Goal: Communication & Community: Answer question/provide support

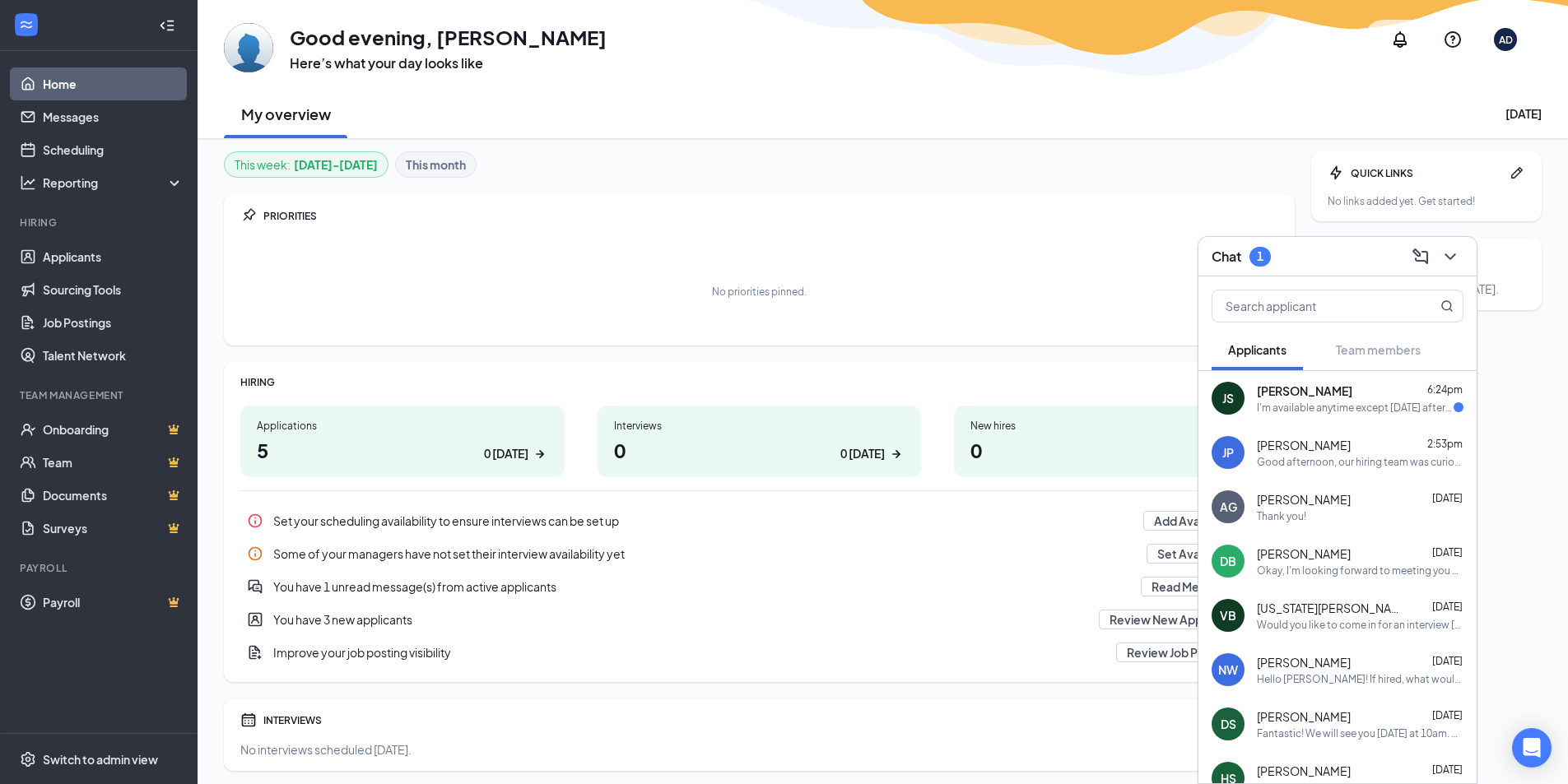
click at [1244, 403] on div "JS [PERSON_NAME] 6:24pm I'm available anytime except [DATE] afternoon" at bounding box center [1337, 398] width 278 height 54
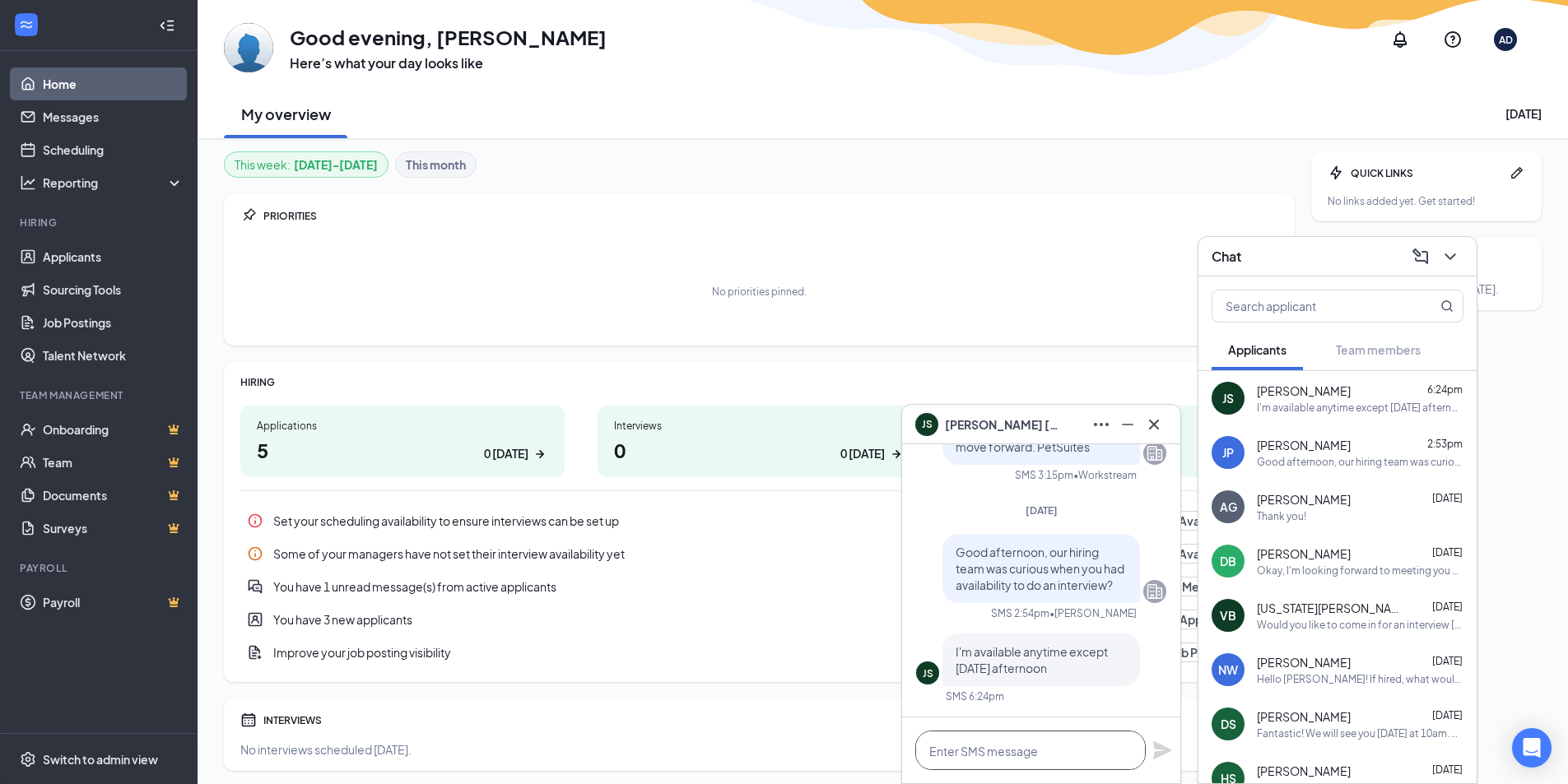
click at [1050, 754] on textarea at bounding box center [1030, 750] width 231 height 40
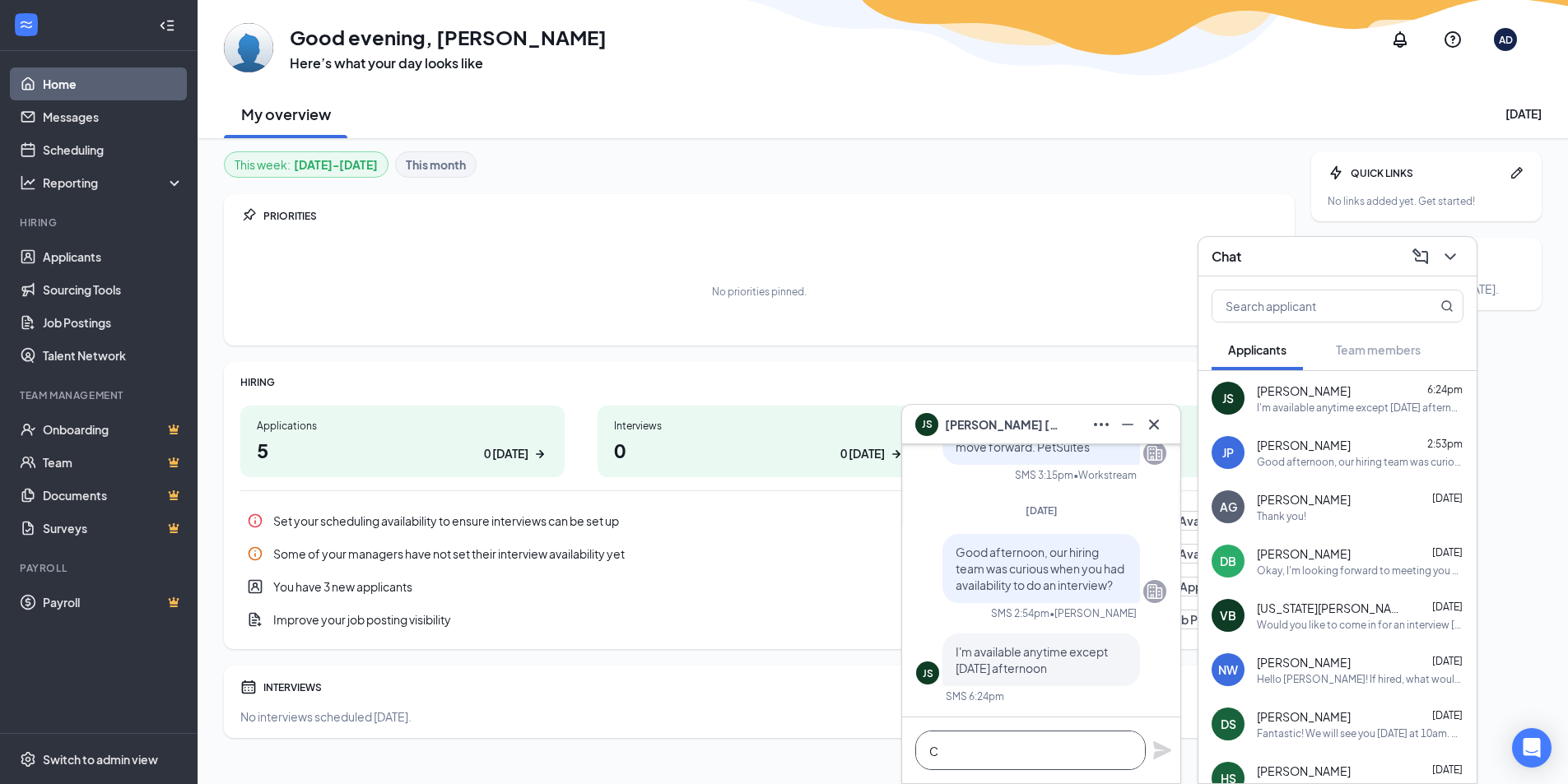
scroll to position [1, 0]
drag, startPoint x: 1084, startPoint y: 758, endPoint x: 891, endPoint y: 764, distance: 193.1
click at [891, 764] on div "JS [PERSON_NAME] JS [PERSON_NAME] Applicant Boarding Kennel Attendant • Norcros…" at bounding box center [883, 401] width 1370 height 804
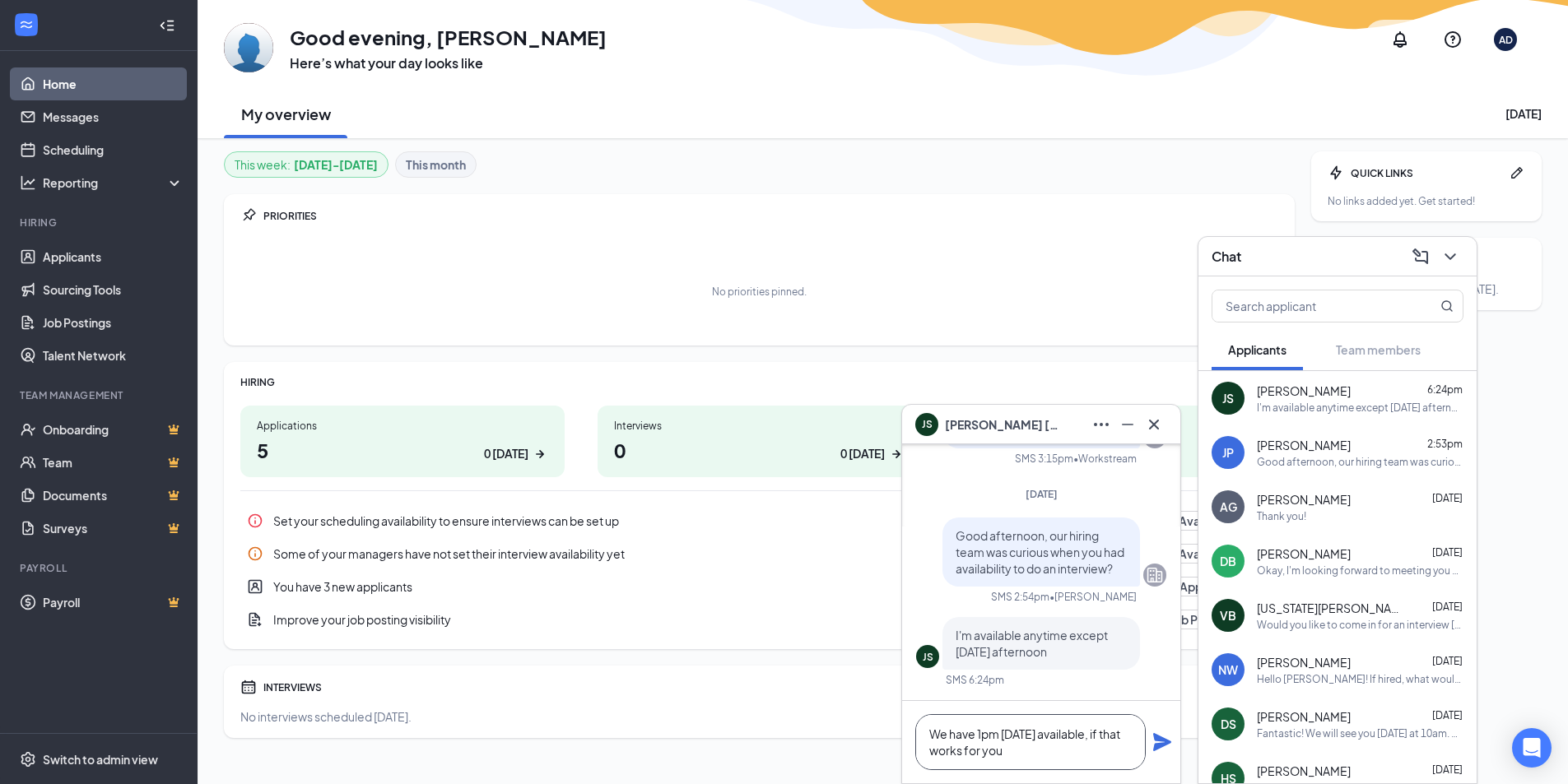
type textarea "We have 1pm [DATE] available, if that works for you"
click at [1166, 740] on icon "Plane" at bounding box center [1162, 742] width 18 height 18
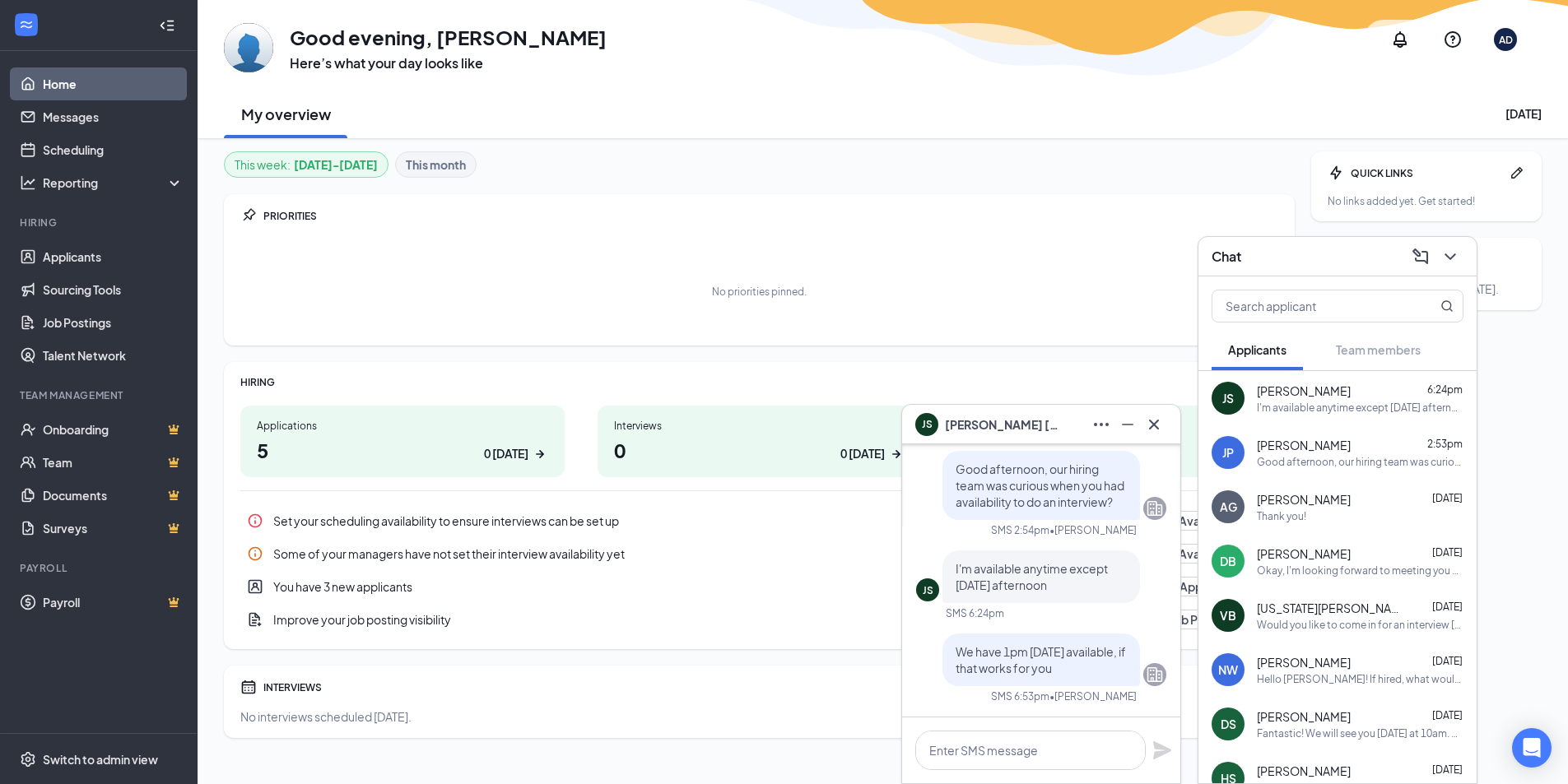
scroll to position [0, 0]
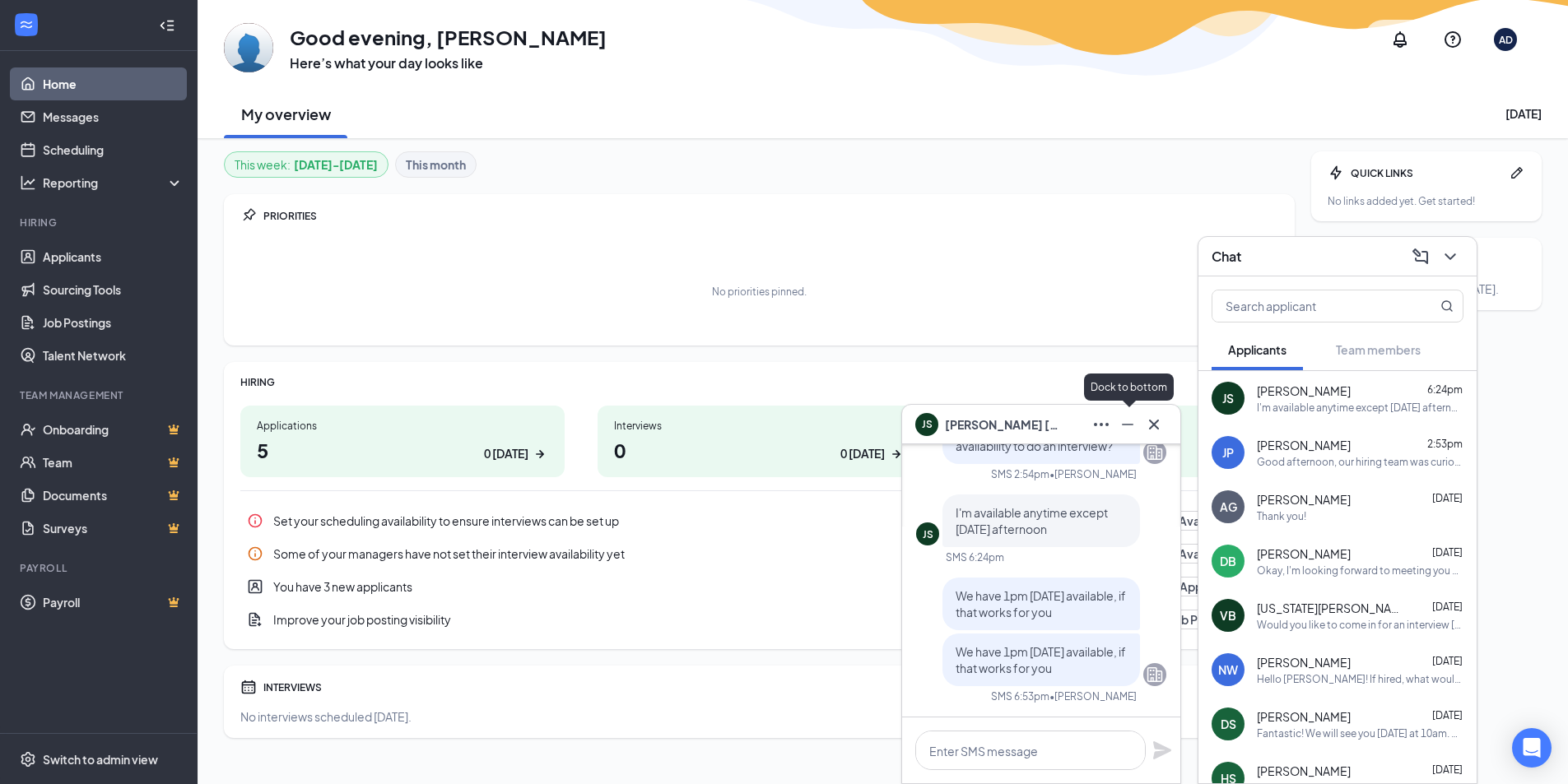
click at [1116, 421] on button at bounding box center [1128, 425] width 26 height 26
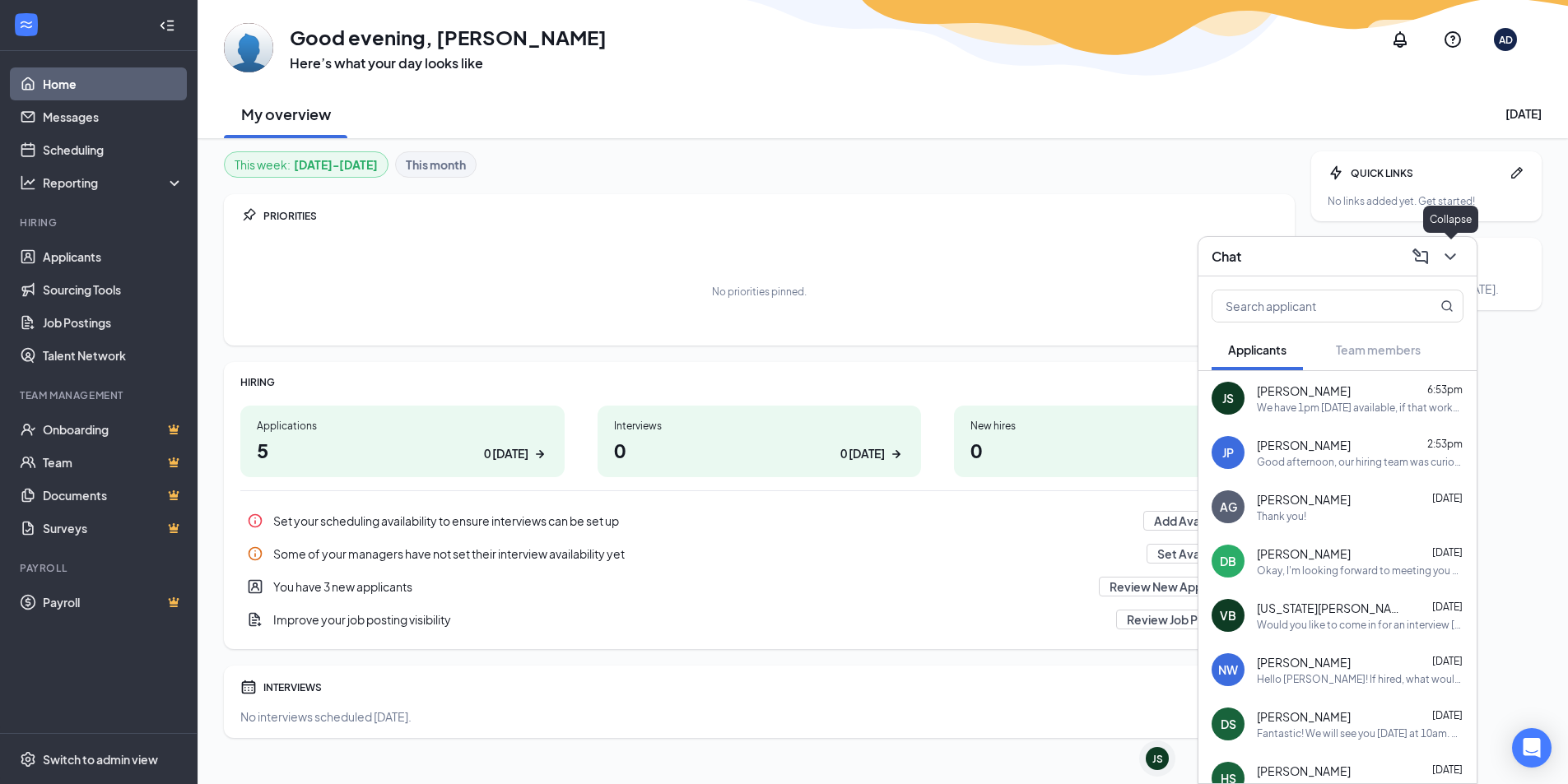
click at [1444, 258] on icon "ChevronDown" at bounding box center [1450, 256] width 20 height 20
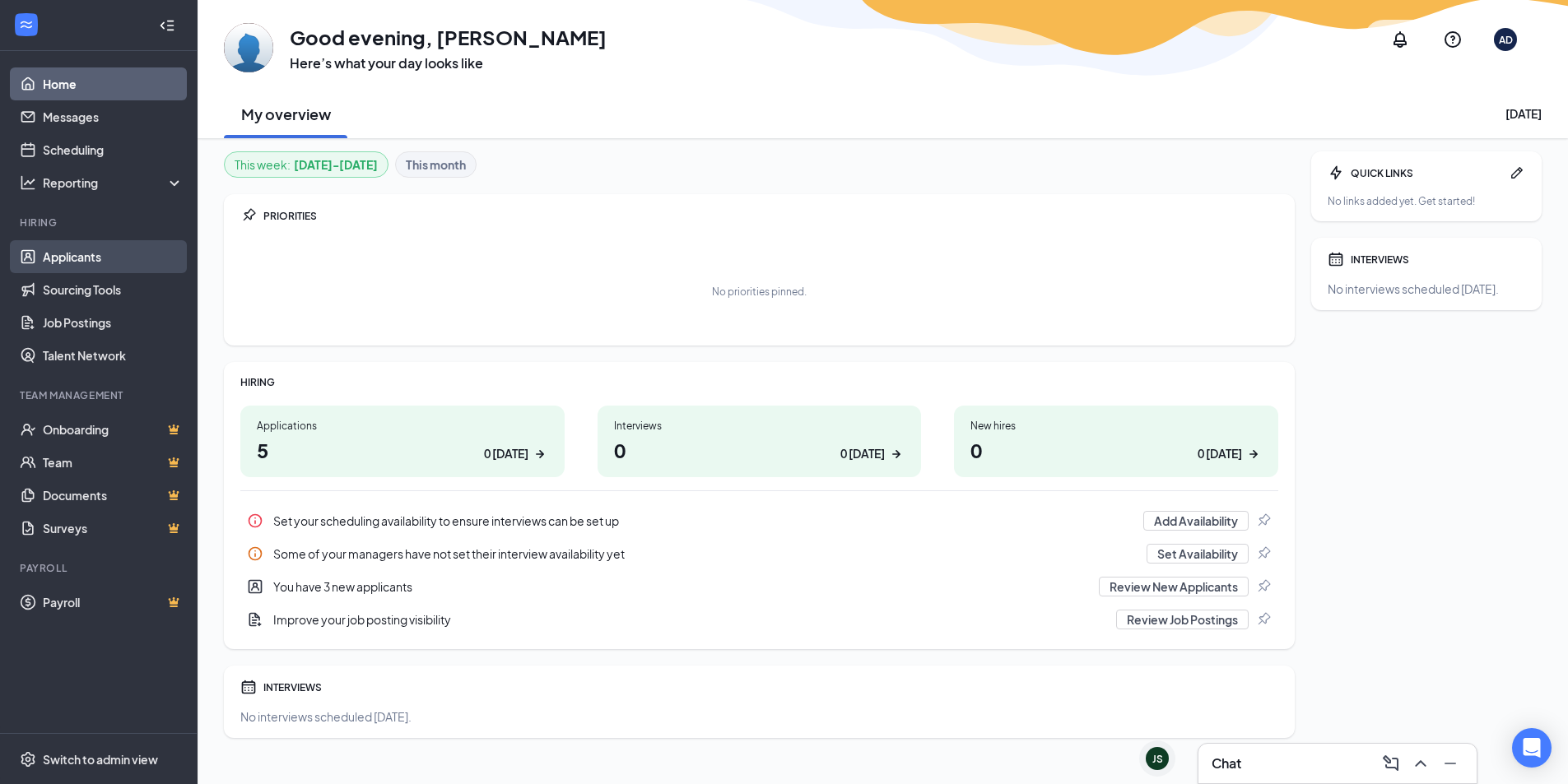
click at [74, 246] on link "Applicants" at bounding box center [113, 256] width 141 height 33
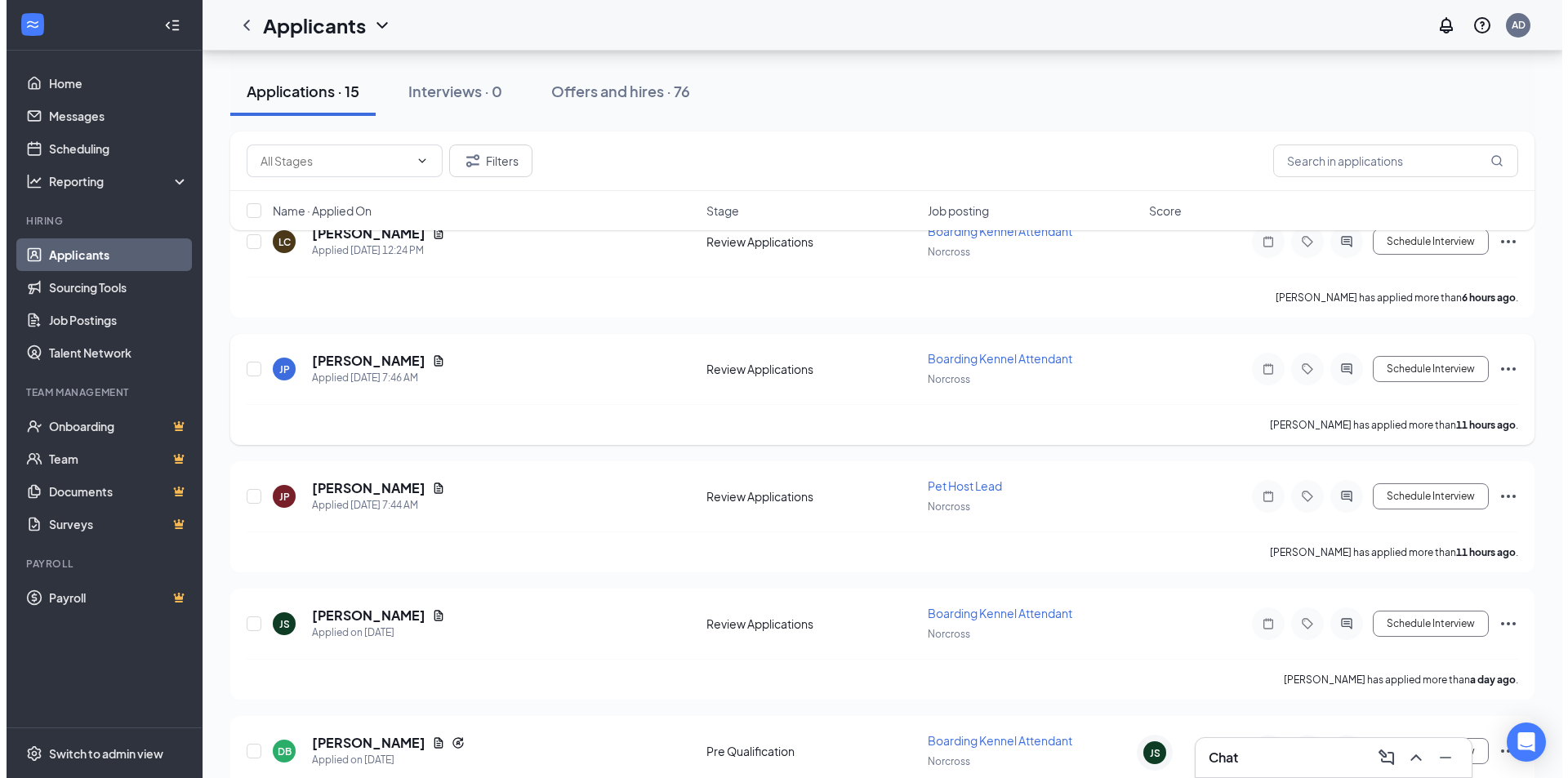
scroll to position [245, 0]
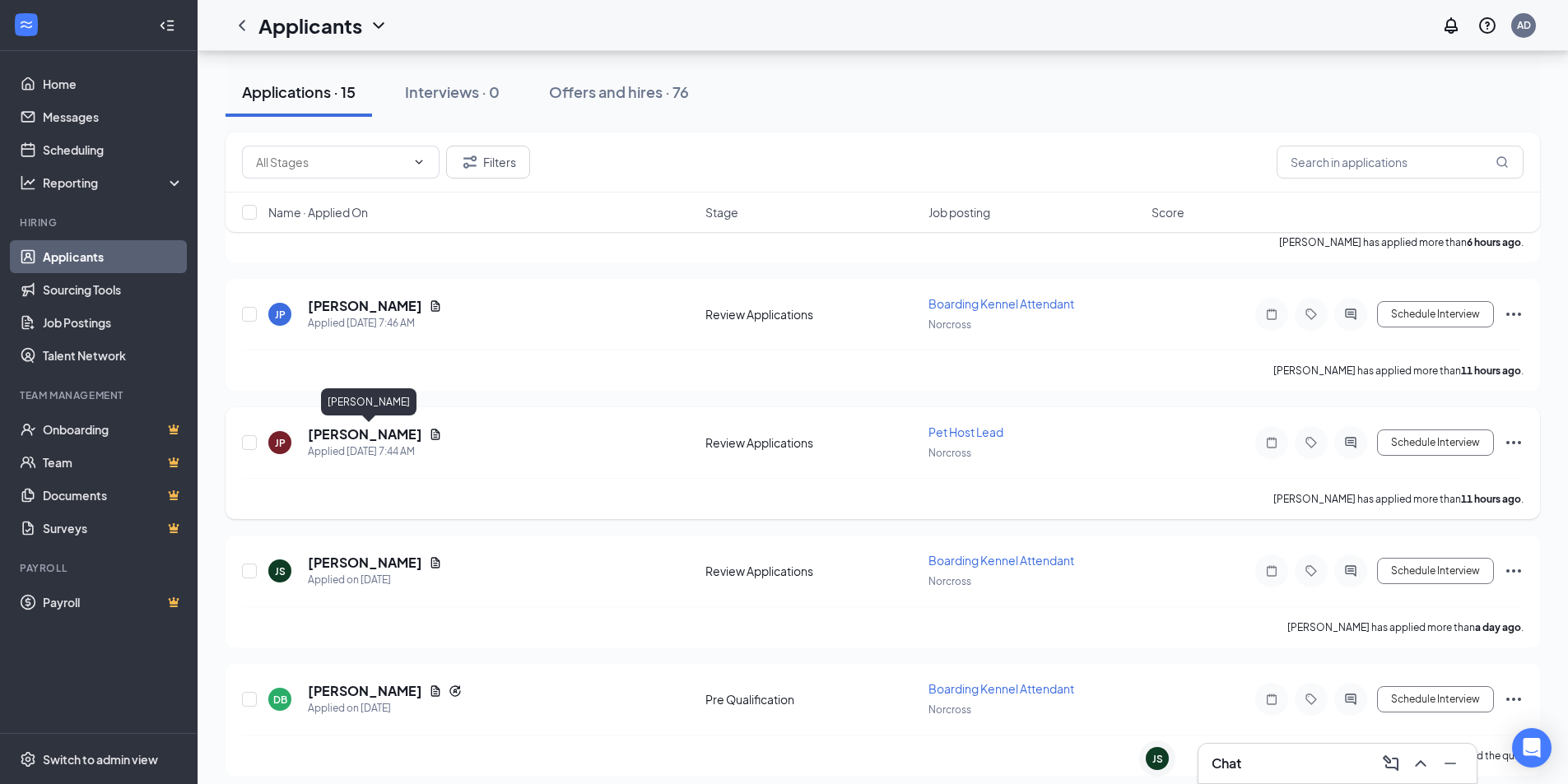
click at [359, 436] on h5 "[PERSON_NAME]" at bounding box center [364, 434] width 115 height 18
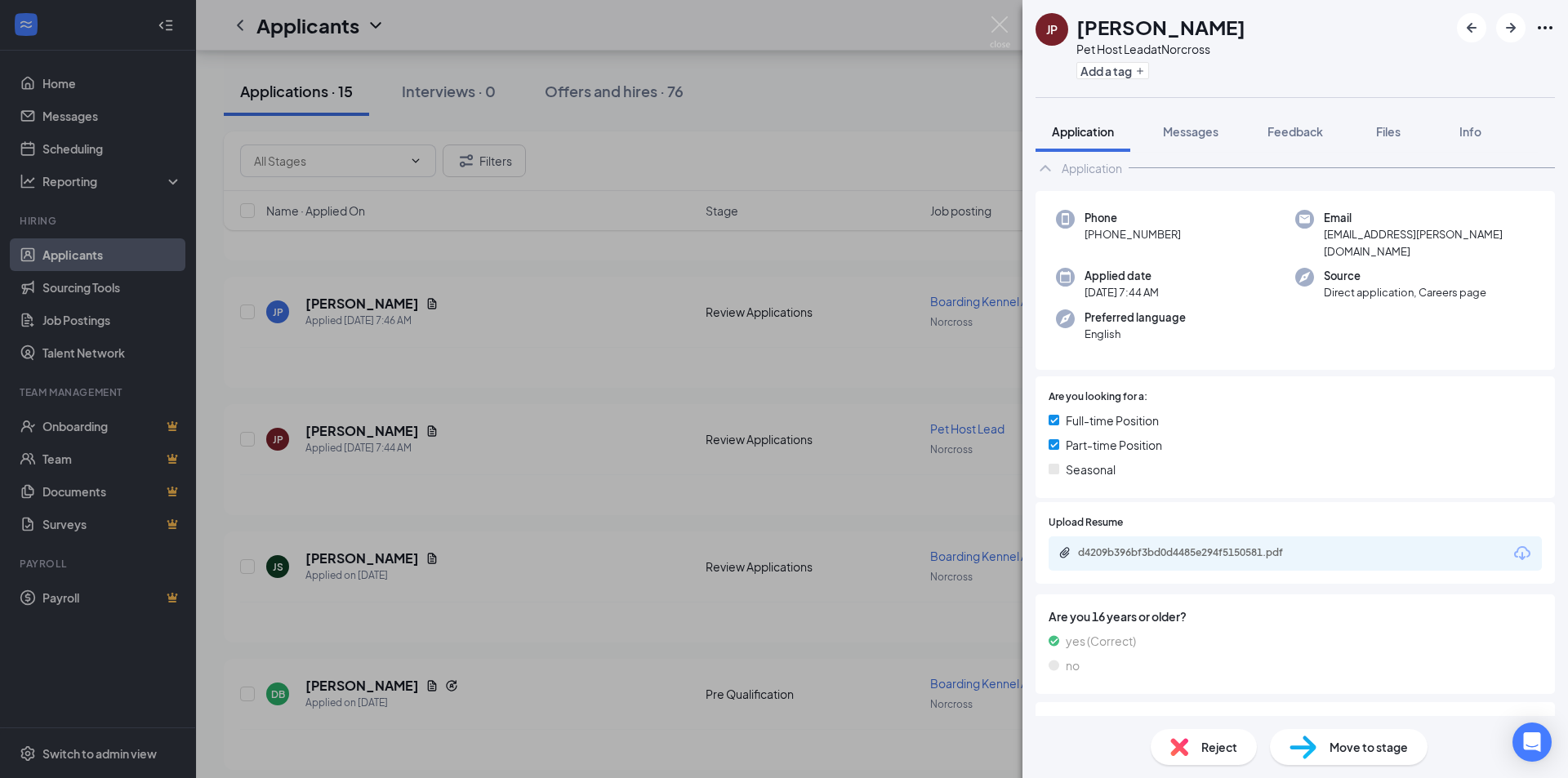
scroll to position [152, 0]
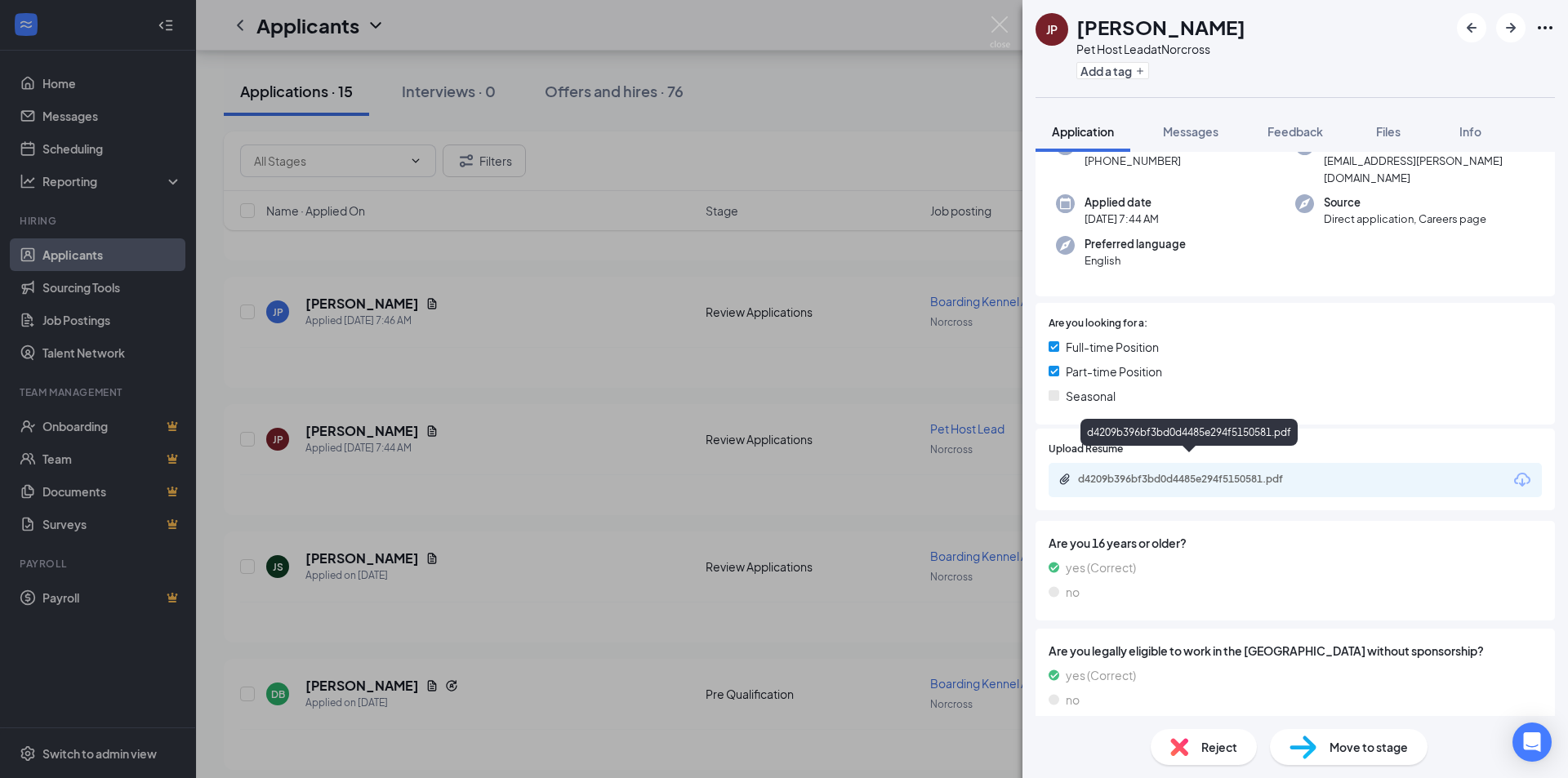
click at [1280, 473] on div "d4209b396bf3bd0d4485e294f5150581.pdf" at bounding box center [1193, 479] width 229 height 13
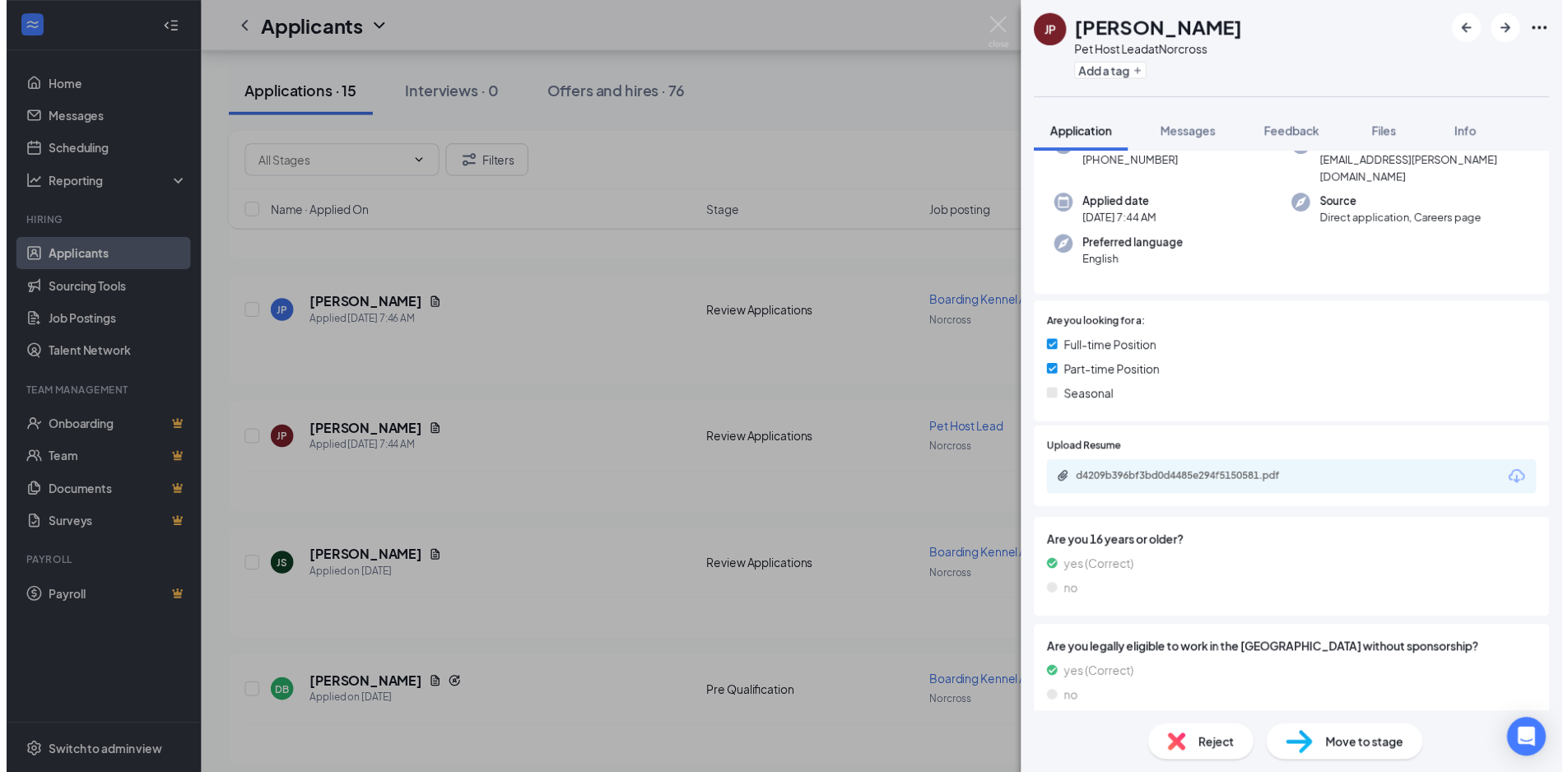
scroll to position [147, 0]
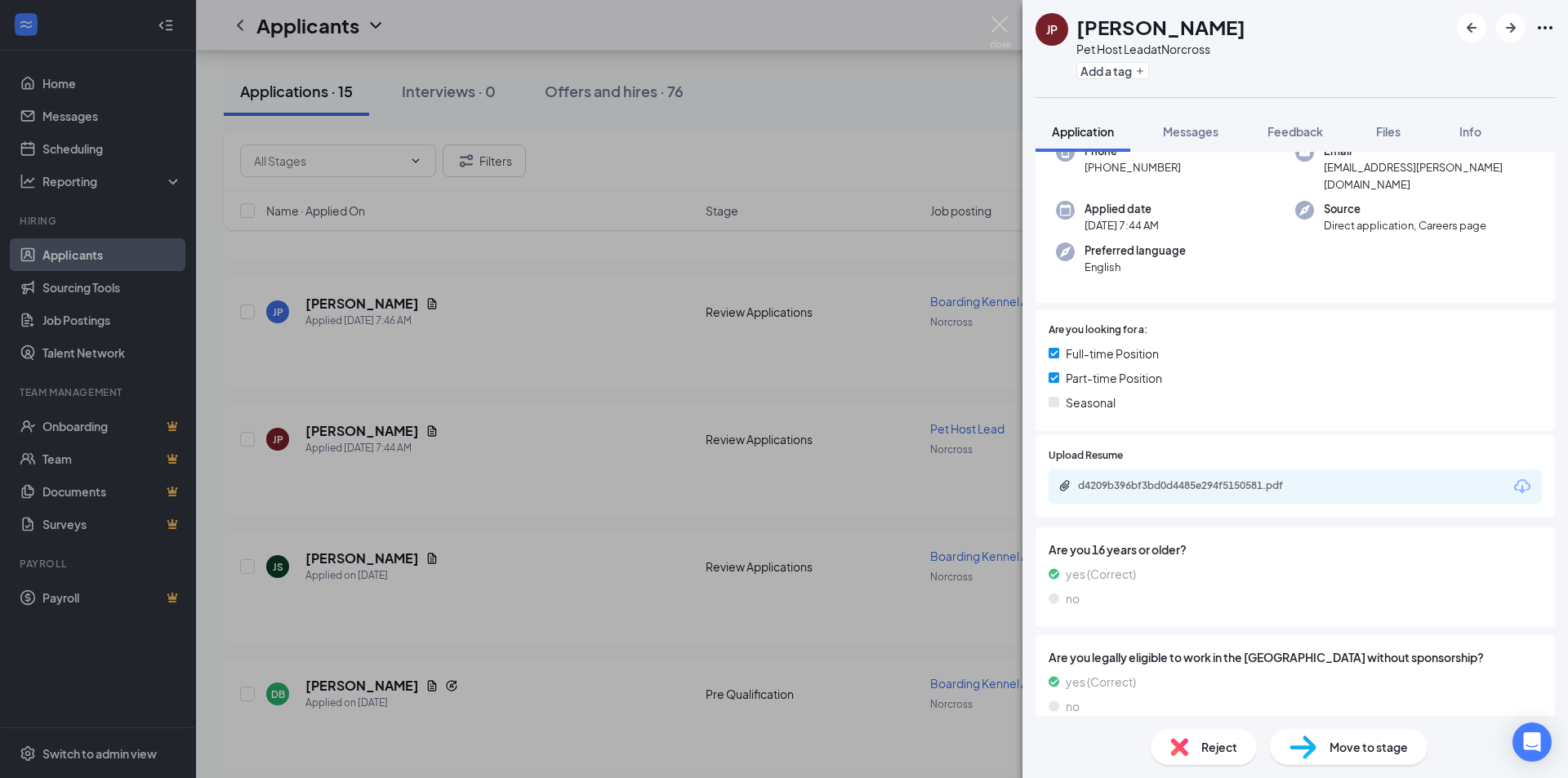
drag, startPoint x: 1010, startPoint y: 25, endPoint x: 997, endPoint y: 29, distance: 13.6
click at [1010, 25] on div "JP [PERSON_NAME] Pet Host Lead at Norcross Add a tag Application Messages Feedb…" at bounding box center [784, 389] width 1568 height 778
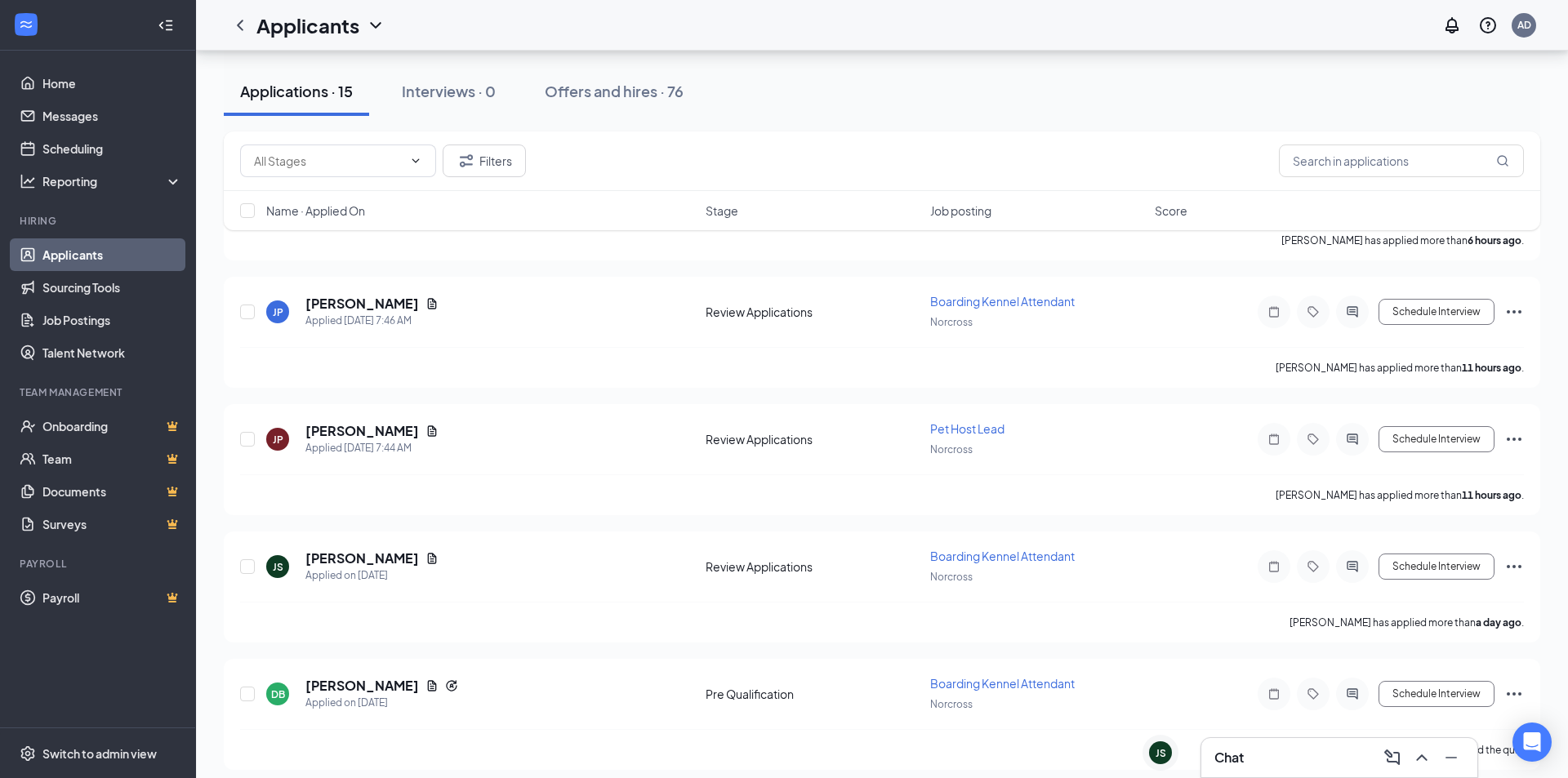
click at [997, 29] on div "Applicants AD" at bounding box center [882, 25] width 1372 height 51
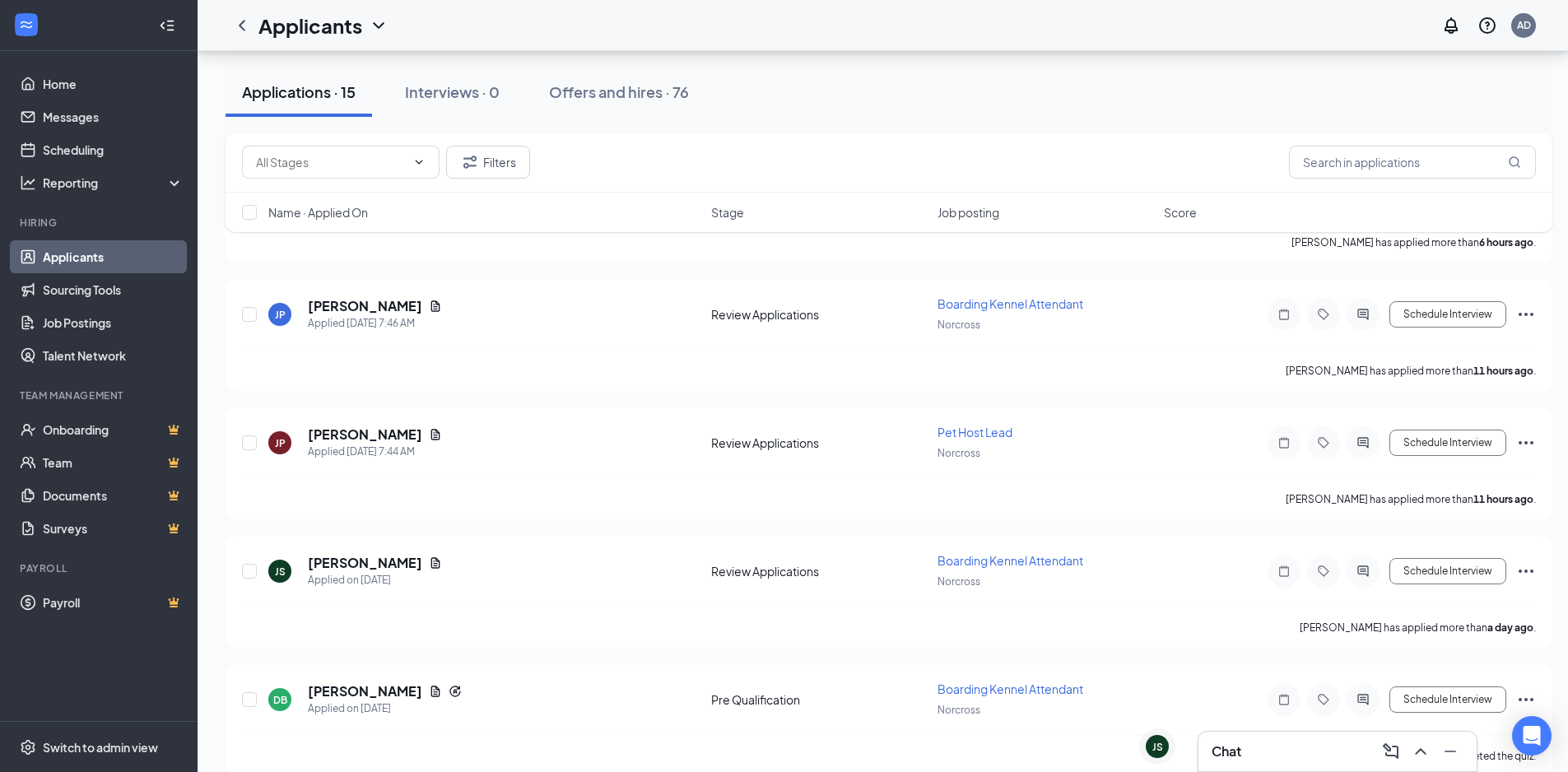
click at [1279, 749] on div "Chat" at bounding box center [1336, 751] width 251 height 26
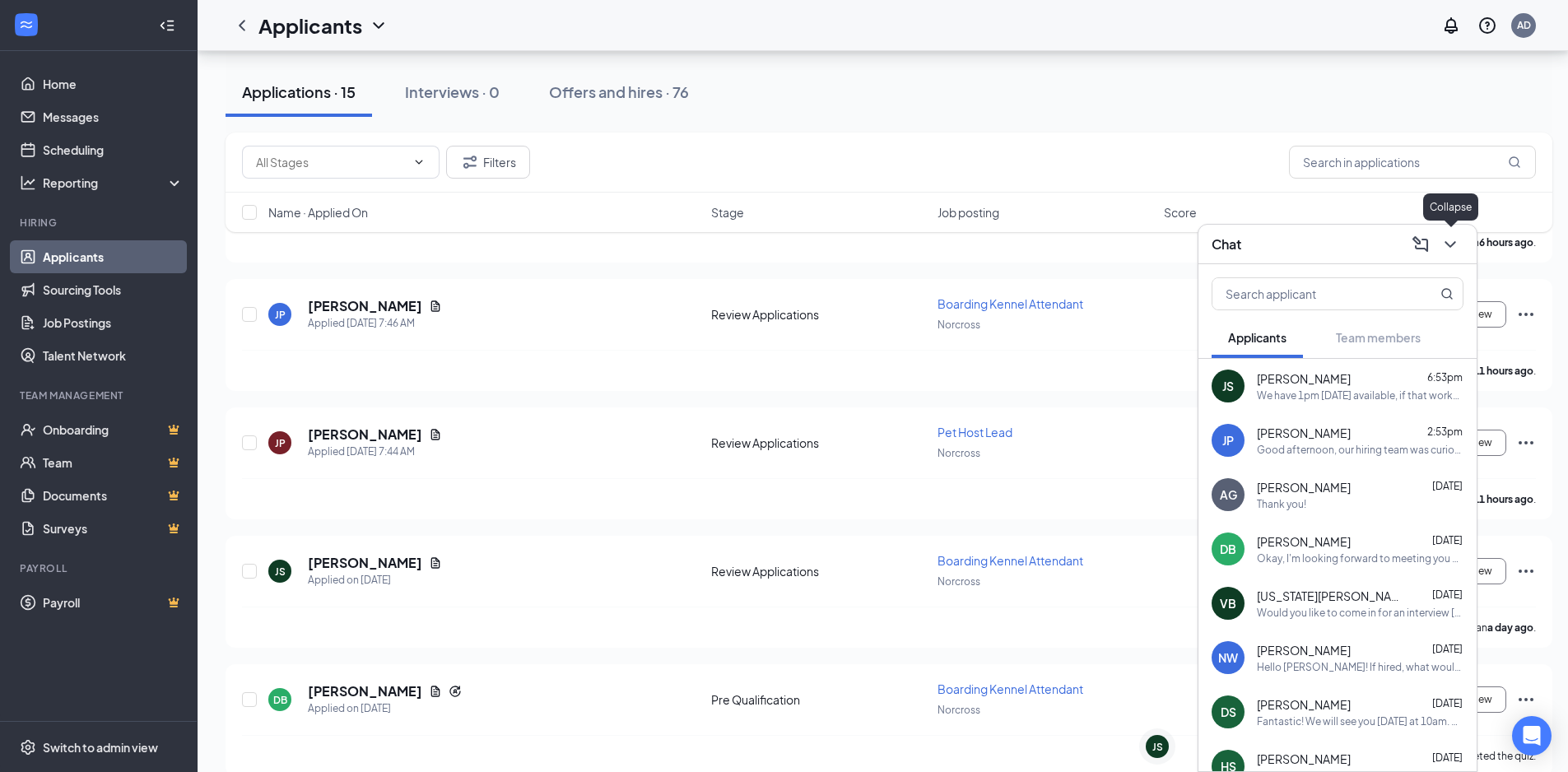
click at [1450, 240] on icon "ChevronDown" at bounding box center [1450, 245] width 20 height 20
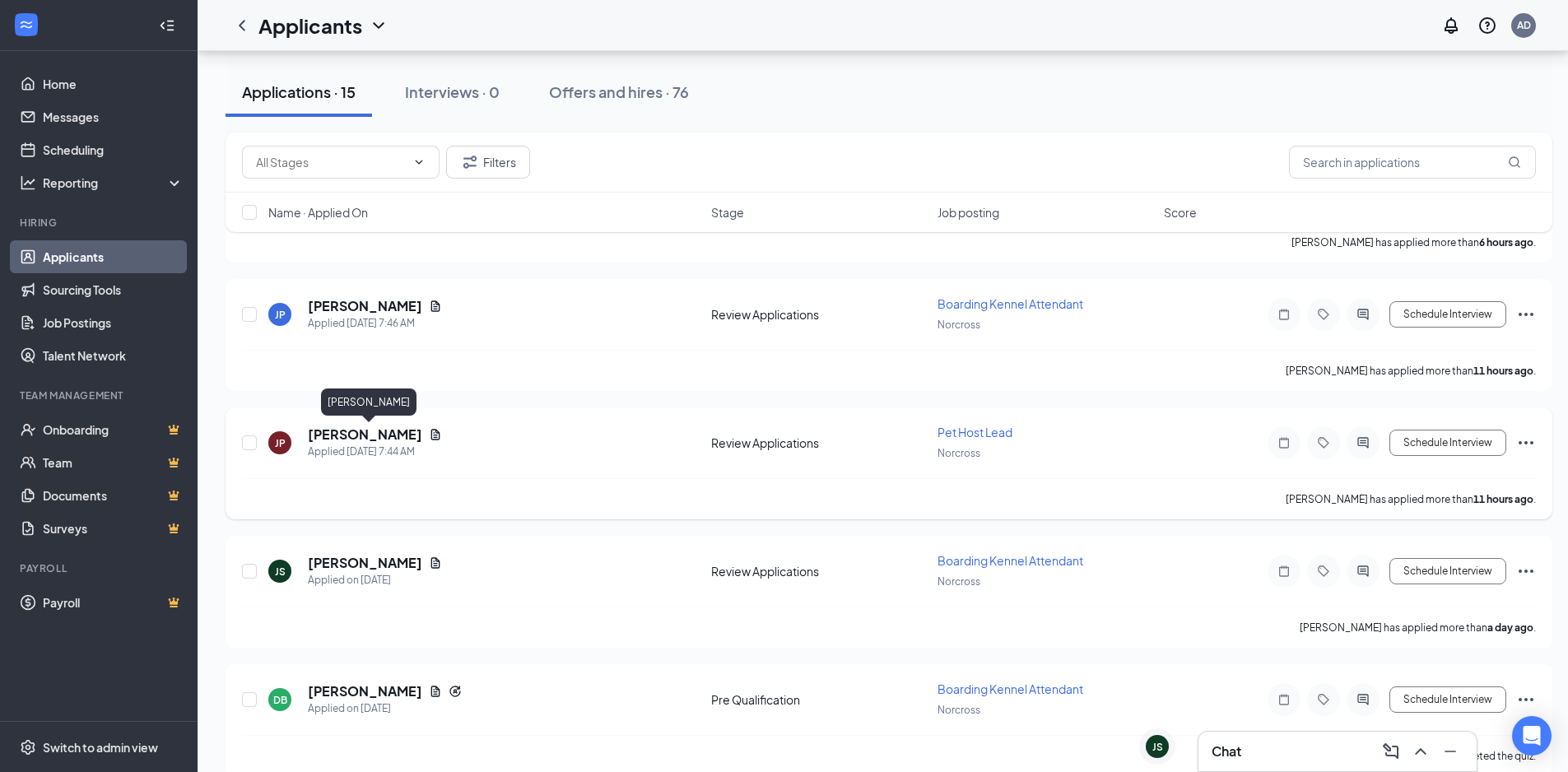
click at [311, 428] on h5 "[PERSON_NAME]" at bounding box center [364, 435] width 115 height 18
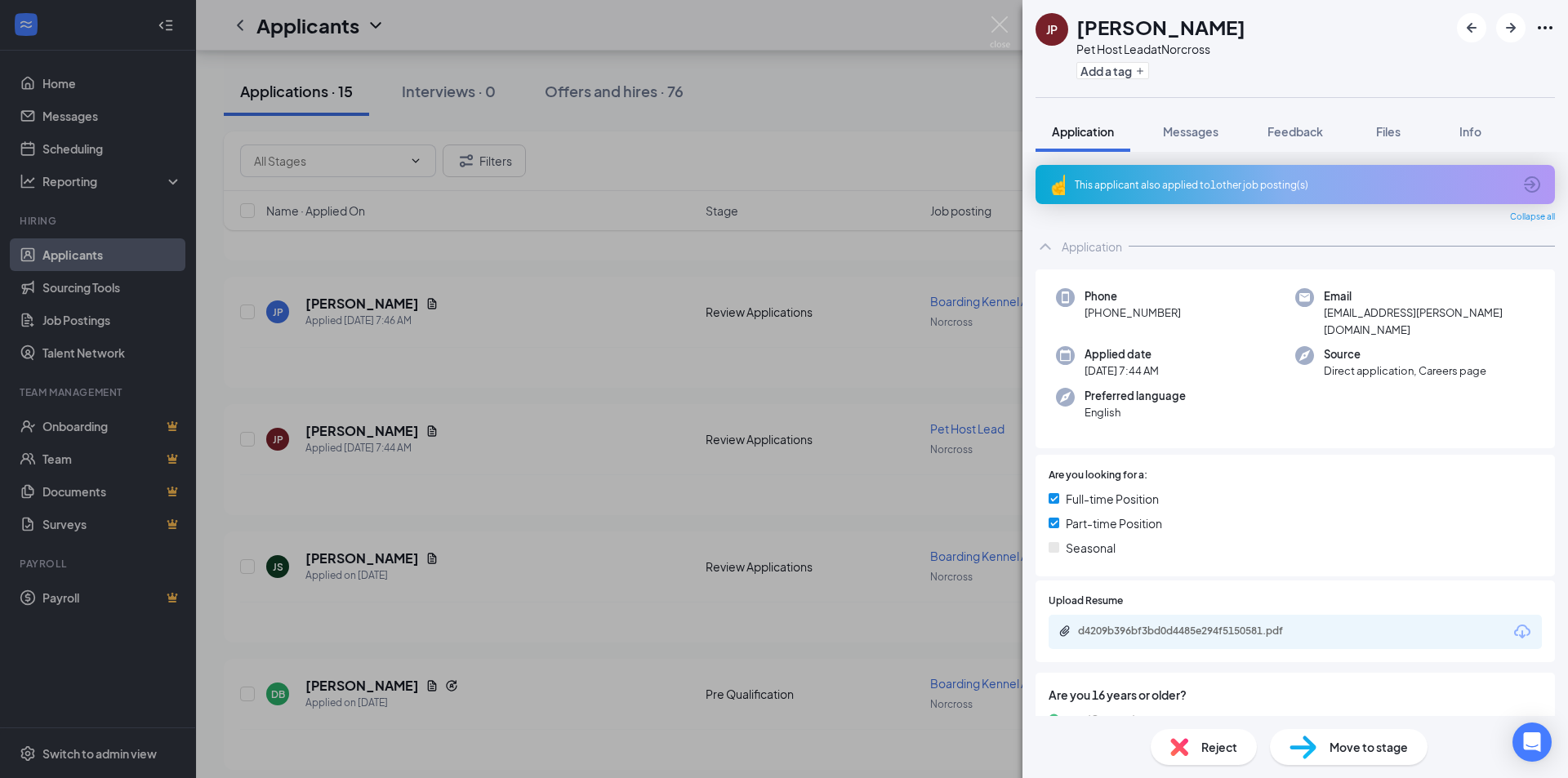
click at [1001, 34] on img at bounding box center [1000, 32] width 20 height 32
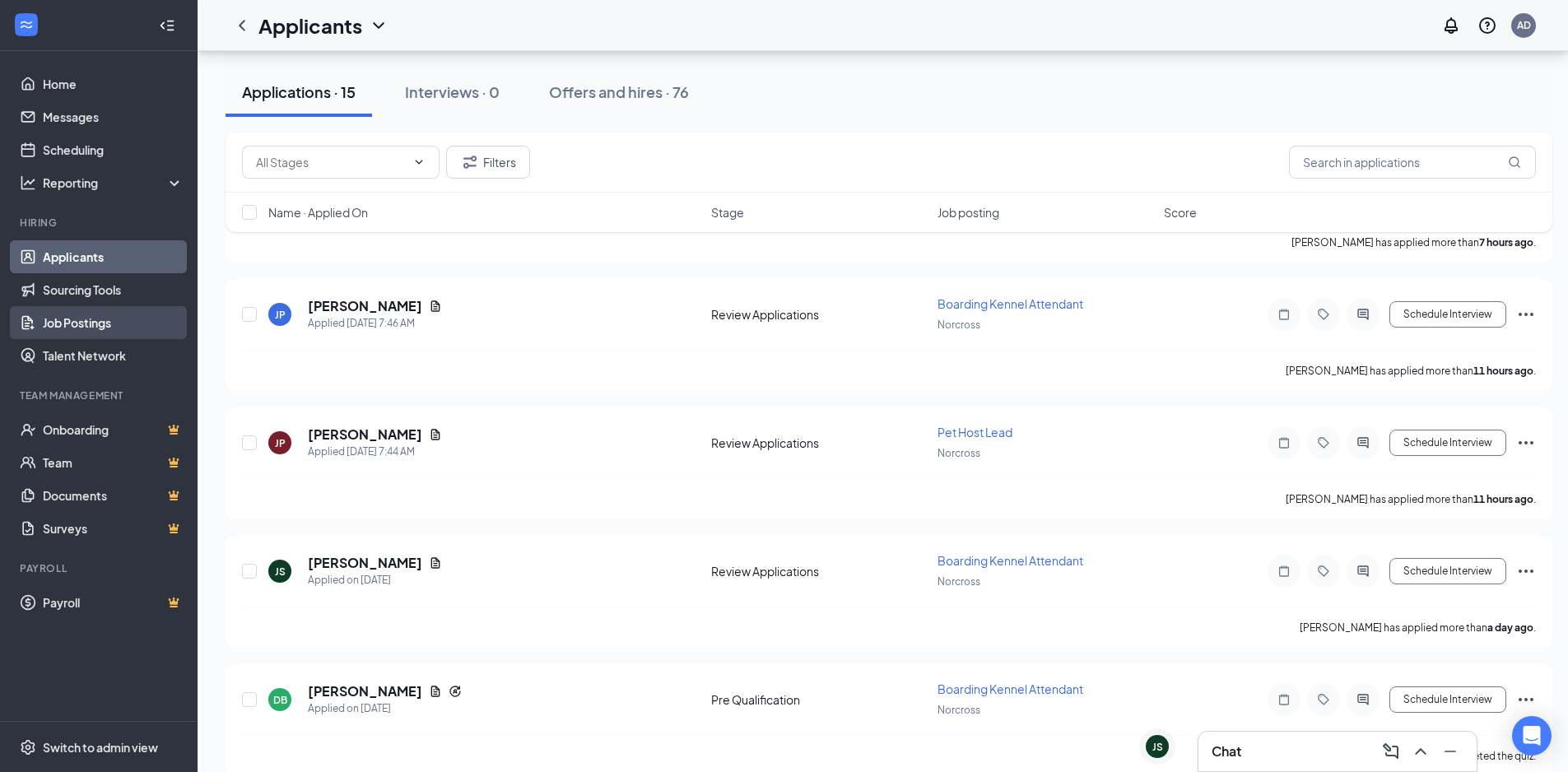
click at [134, 331] on link "Job Postings" at bounding box center [113, 322] width 141 height 33
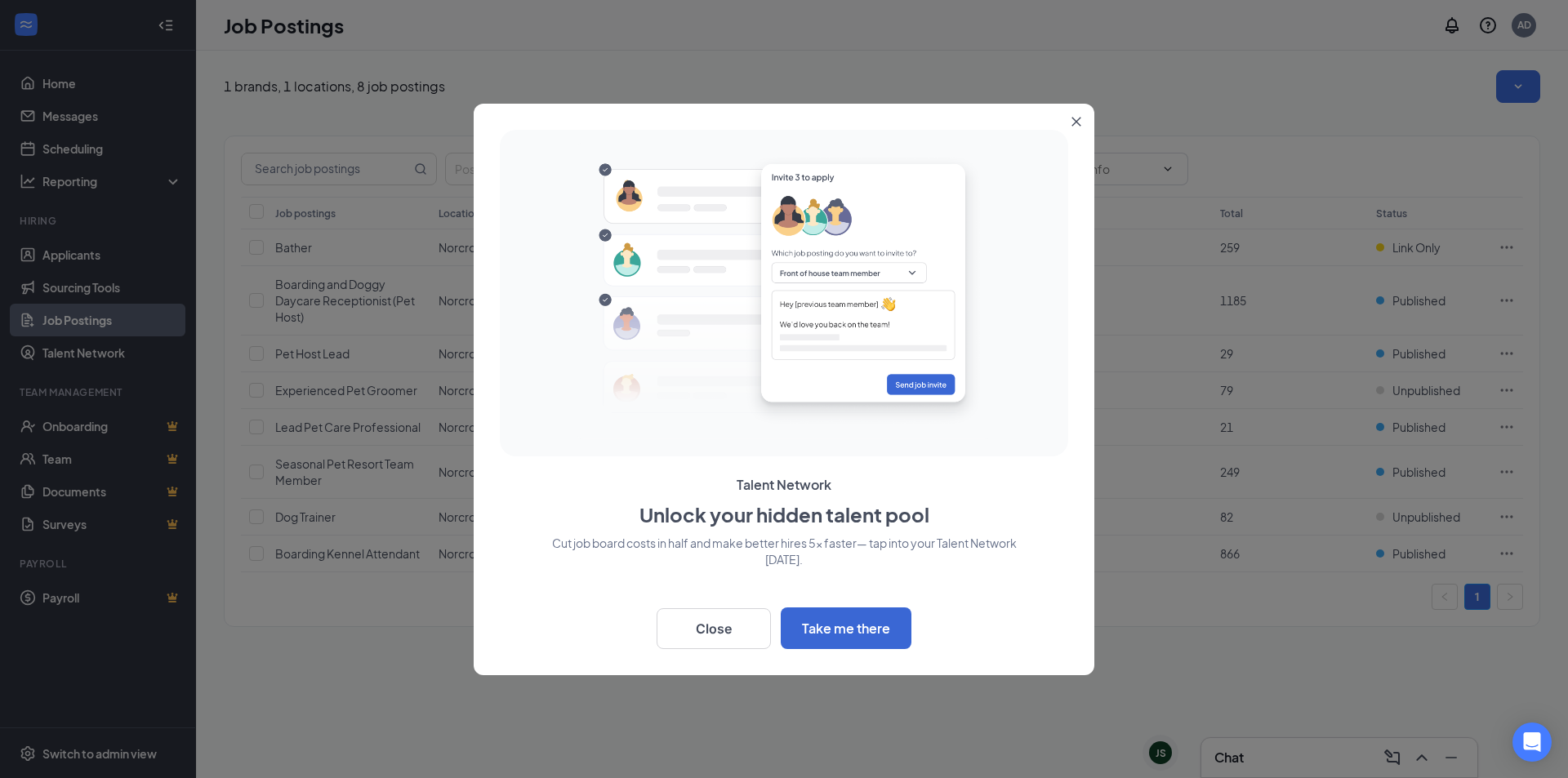
click at [1077, 118] on icon "Close" at bounding box center [1076, 122] width 10 height 10
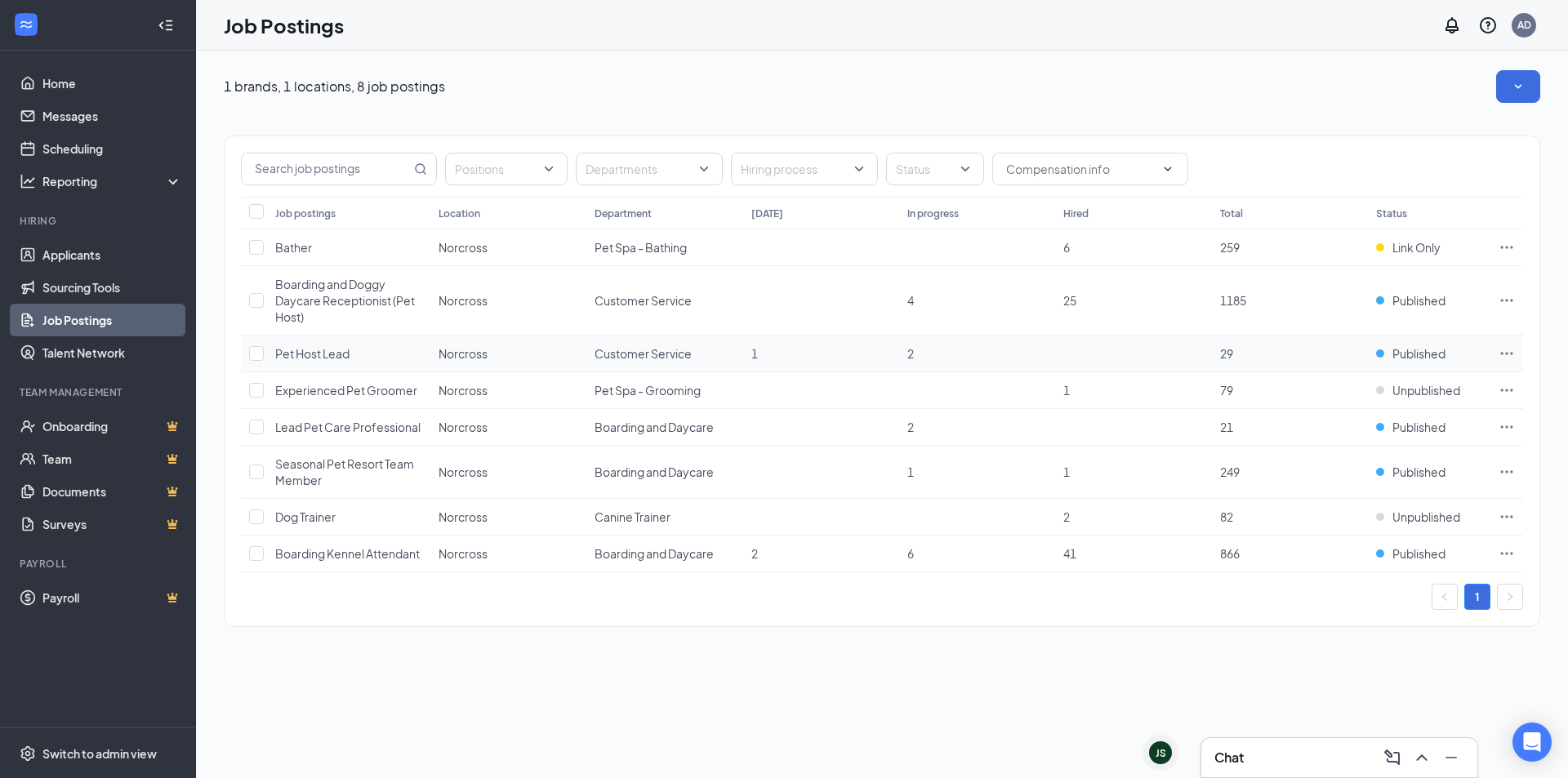
click at [354, 359] on td "Pet Host Lead" at bounding box center [348, 353] width 164 height 37
click at [326, 361] on div "Pet Host Lead" at bounding box center [312, 353] width 74 height 16
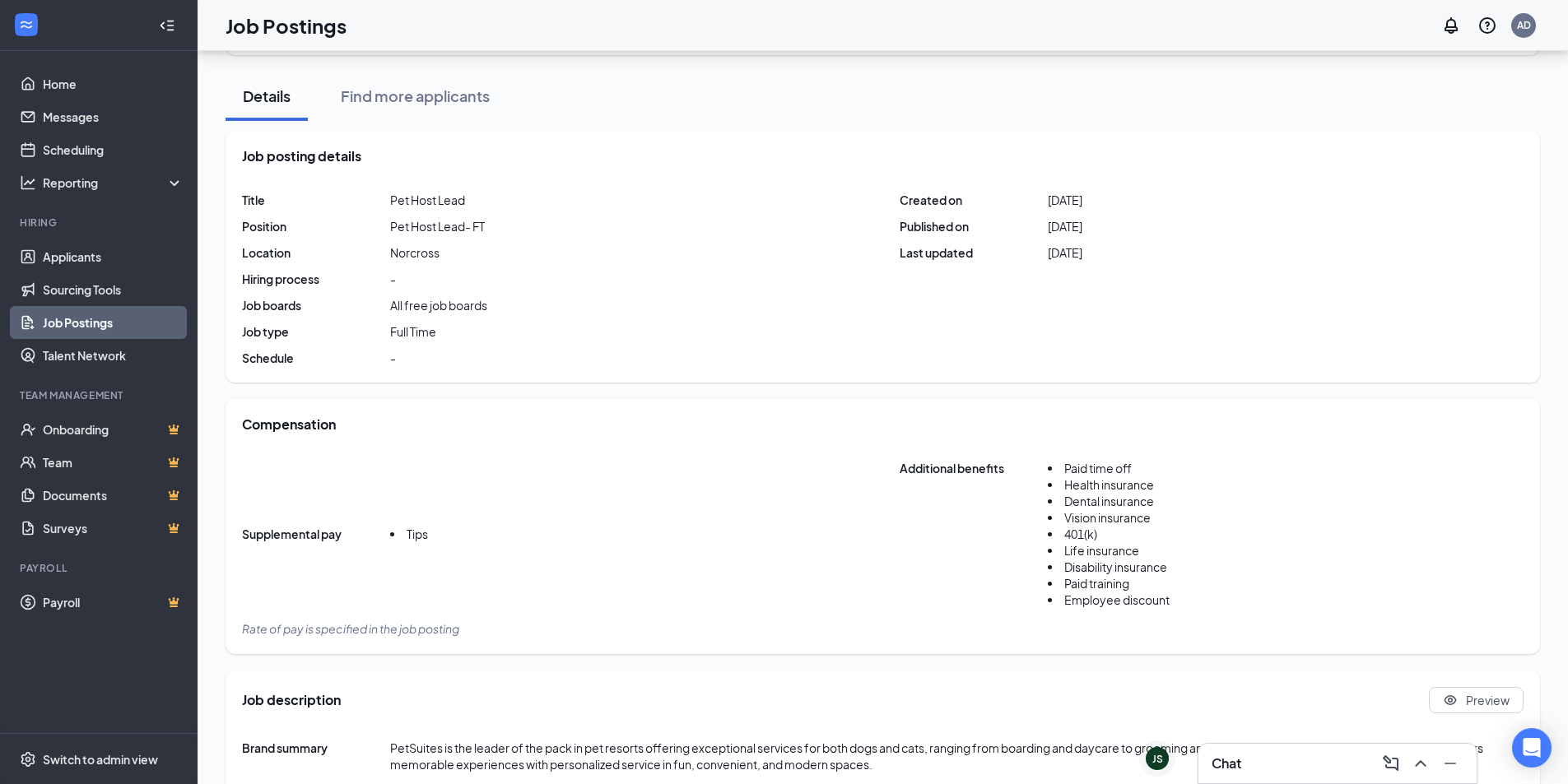
scroll to position [494, 0]
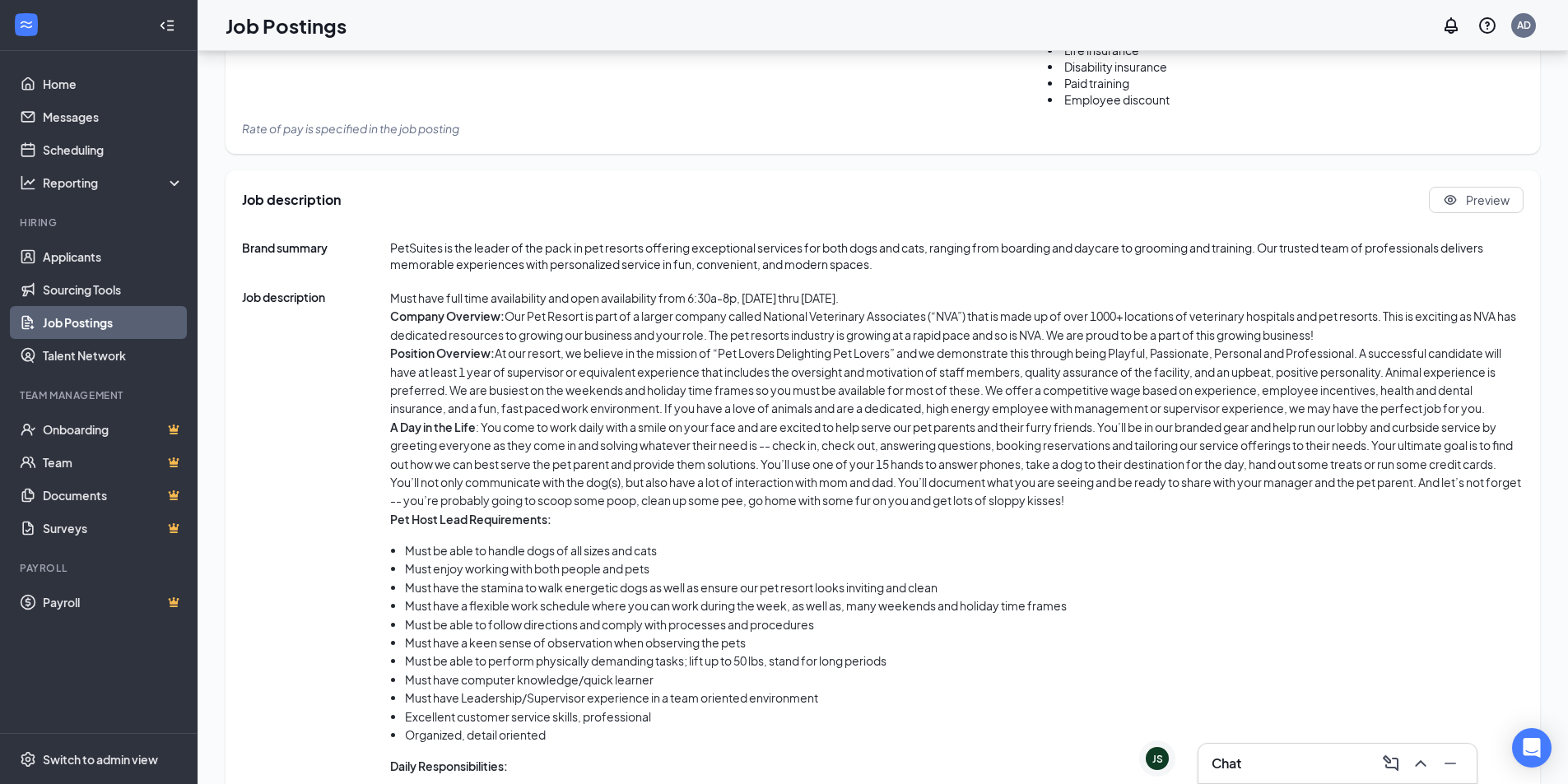
scroll to position [621, 0]
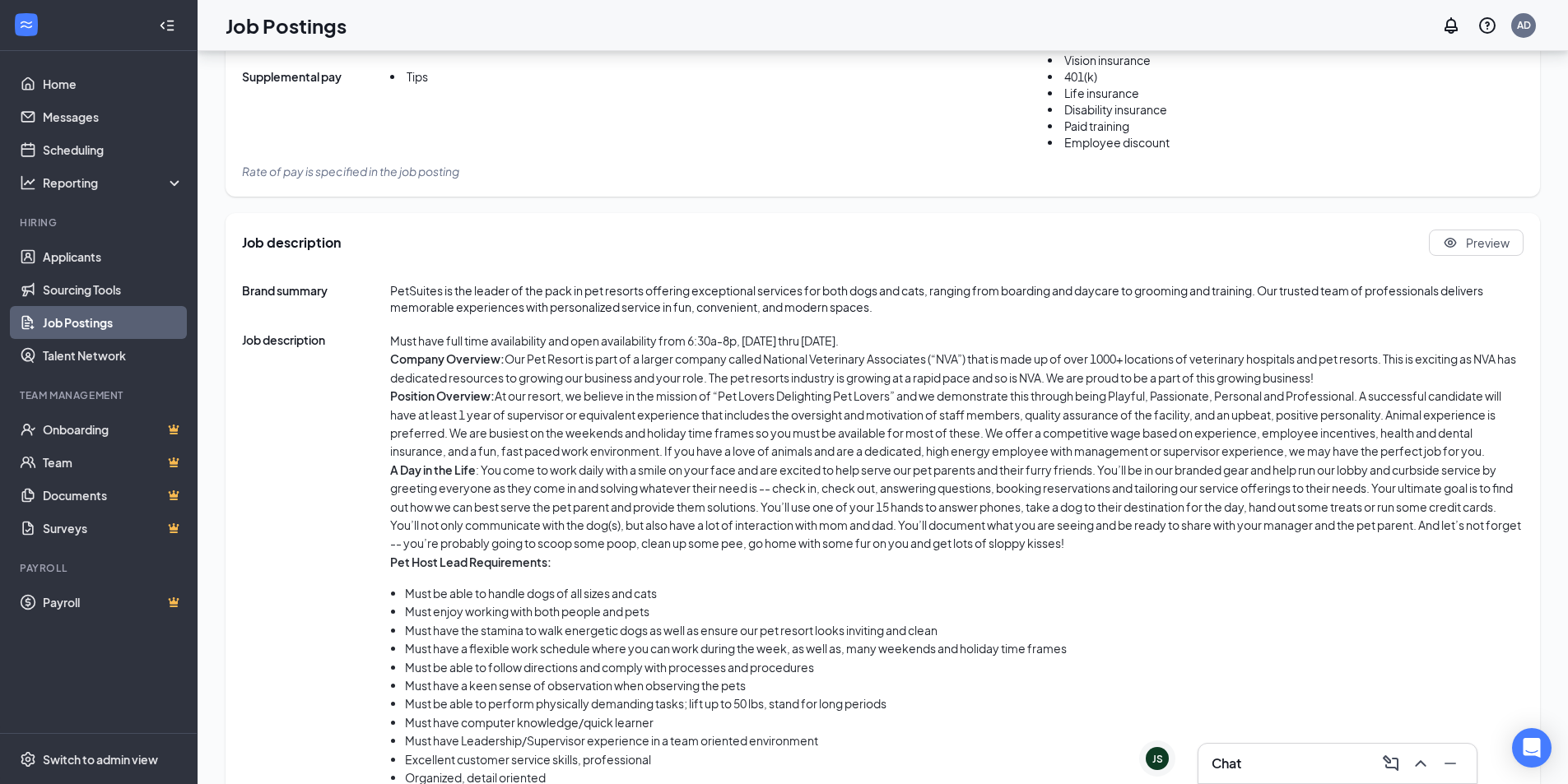
drag, startPoint x: 462, startPoint y: 331, endPoint x: 823, endPoint y: 326, distance: 361.0
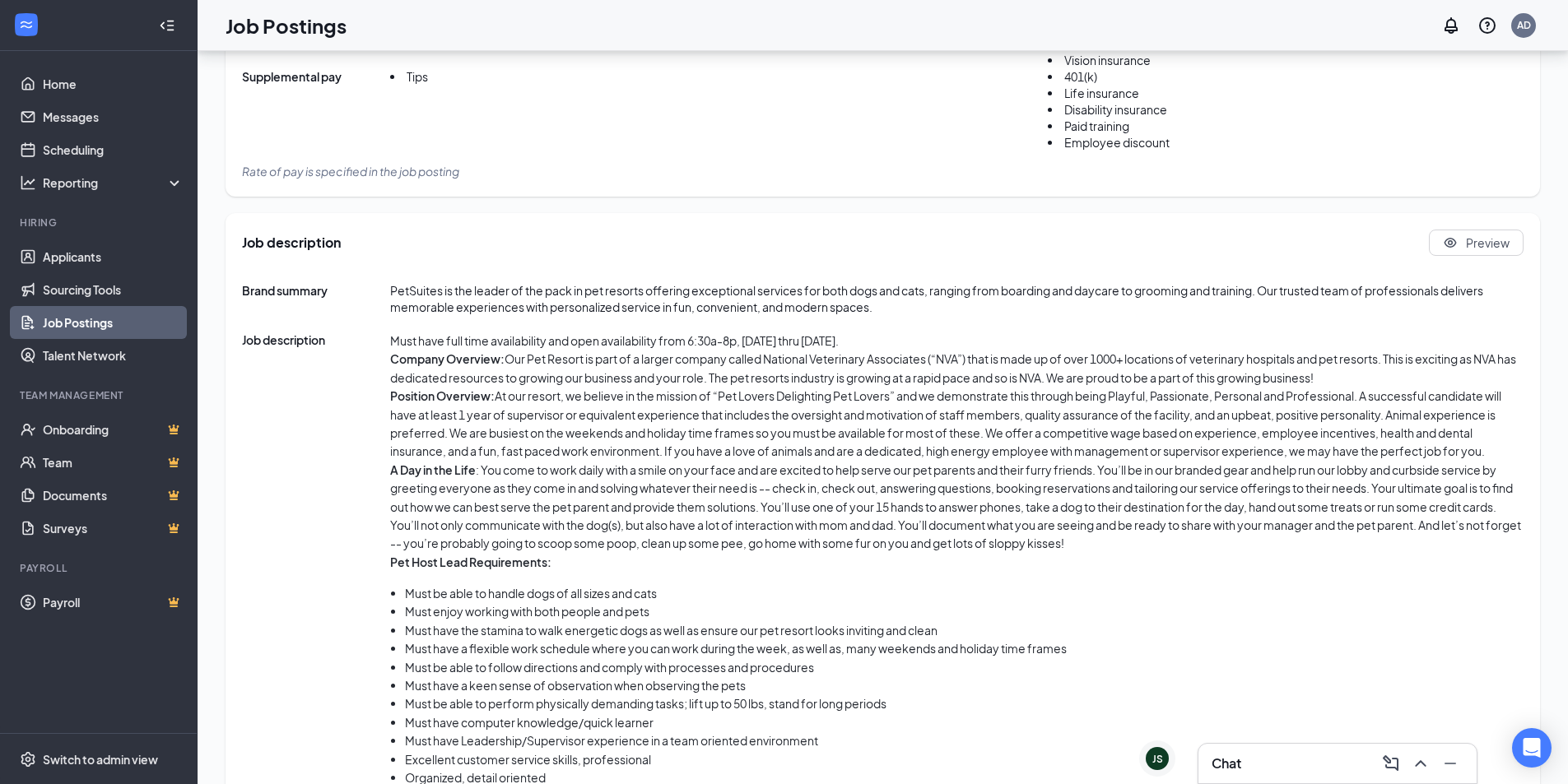
click at [1002, 350] on p "Company Overview: Our Pet Resort is part of a larger company called National Ve…" at bounding box center [956, 368] width 1134 height 37
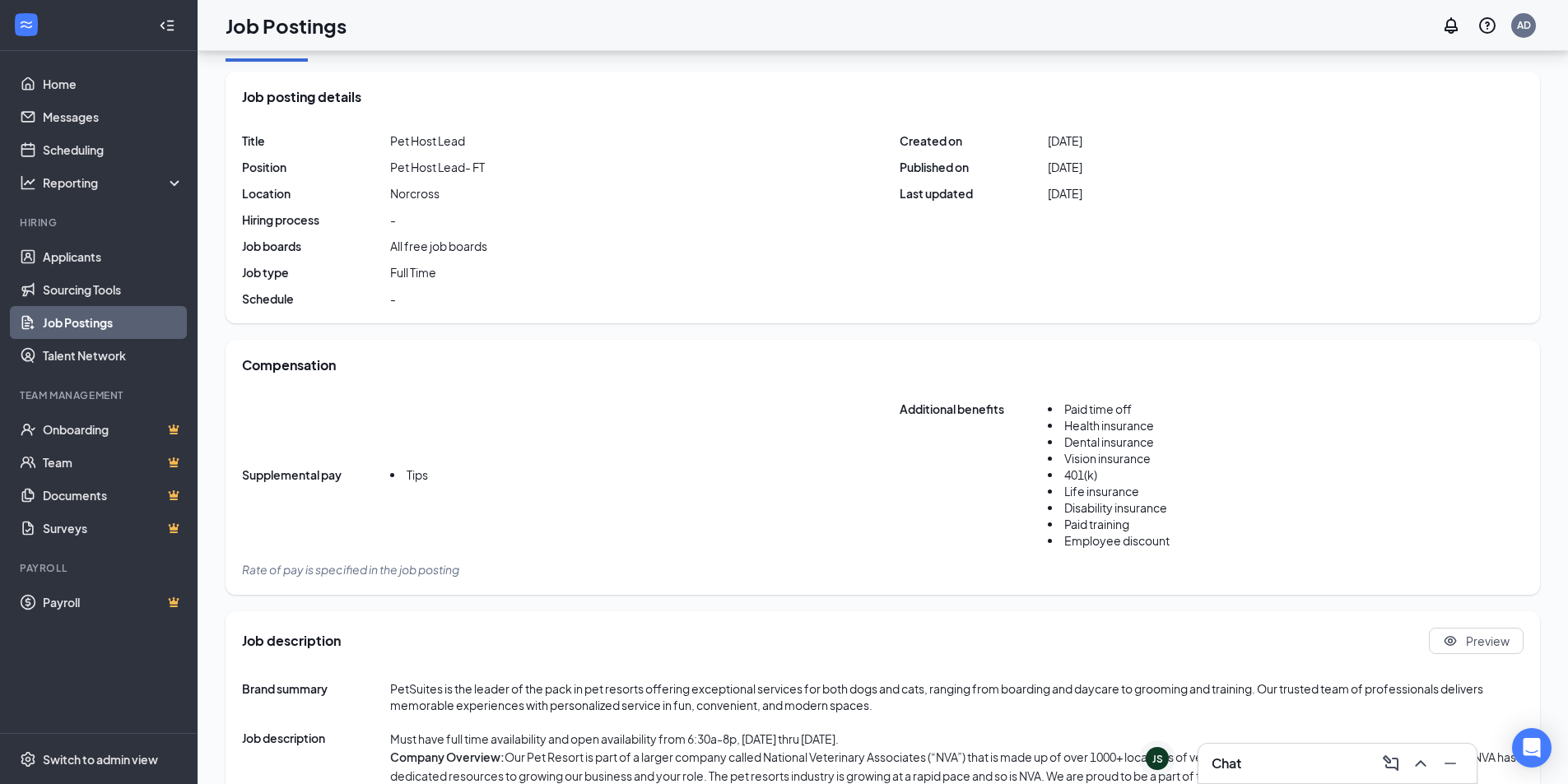
scroll to position [0, 0]
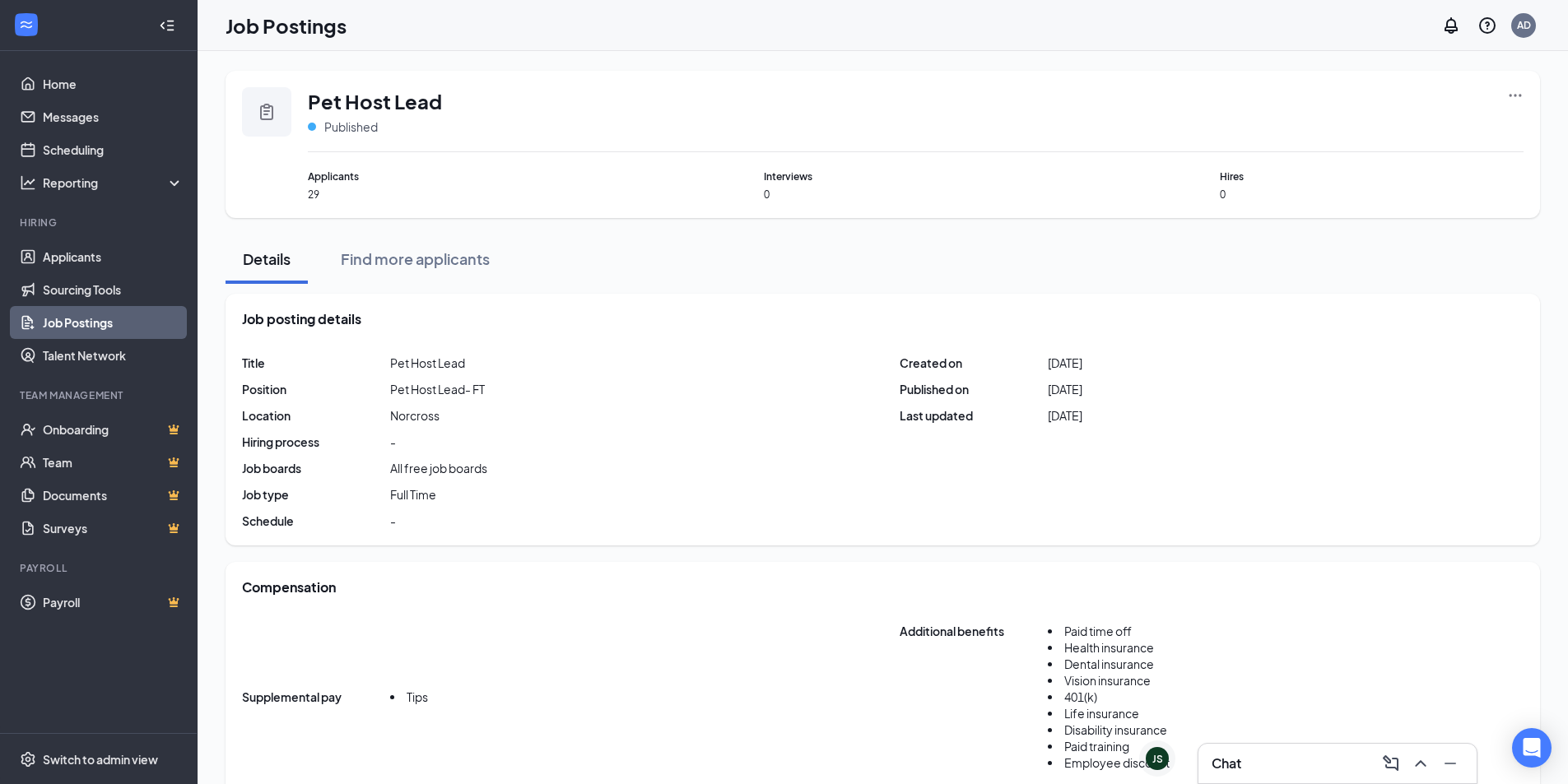
click at [79, 317] on link "Job Postings" at bounding box center [113, 322] width 141 height 33
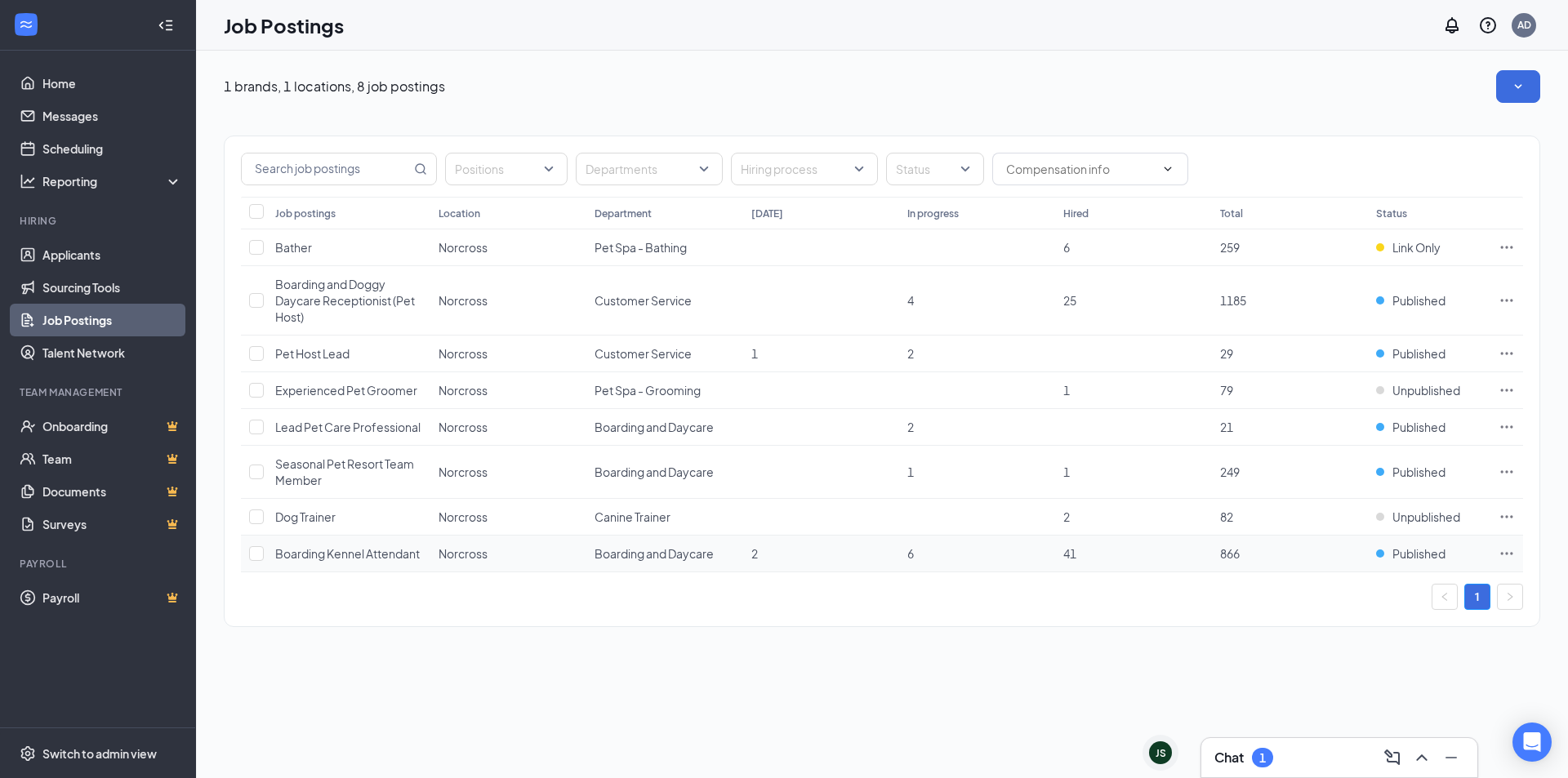
click at [338, 555] on span "Boarding Kennel Attendant" at bounding box center [347, 554] width 145 height 15
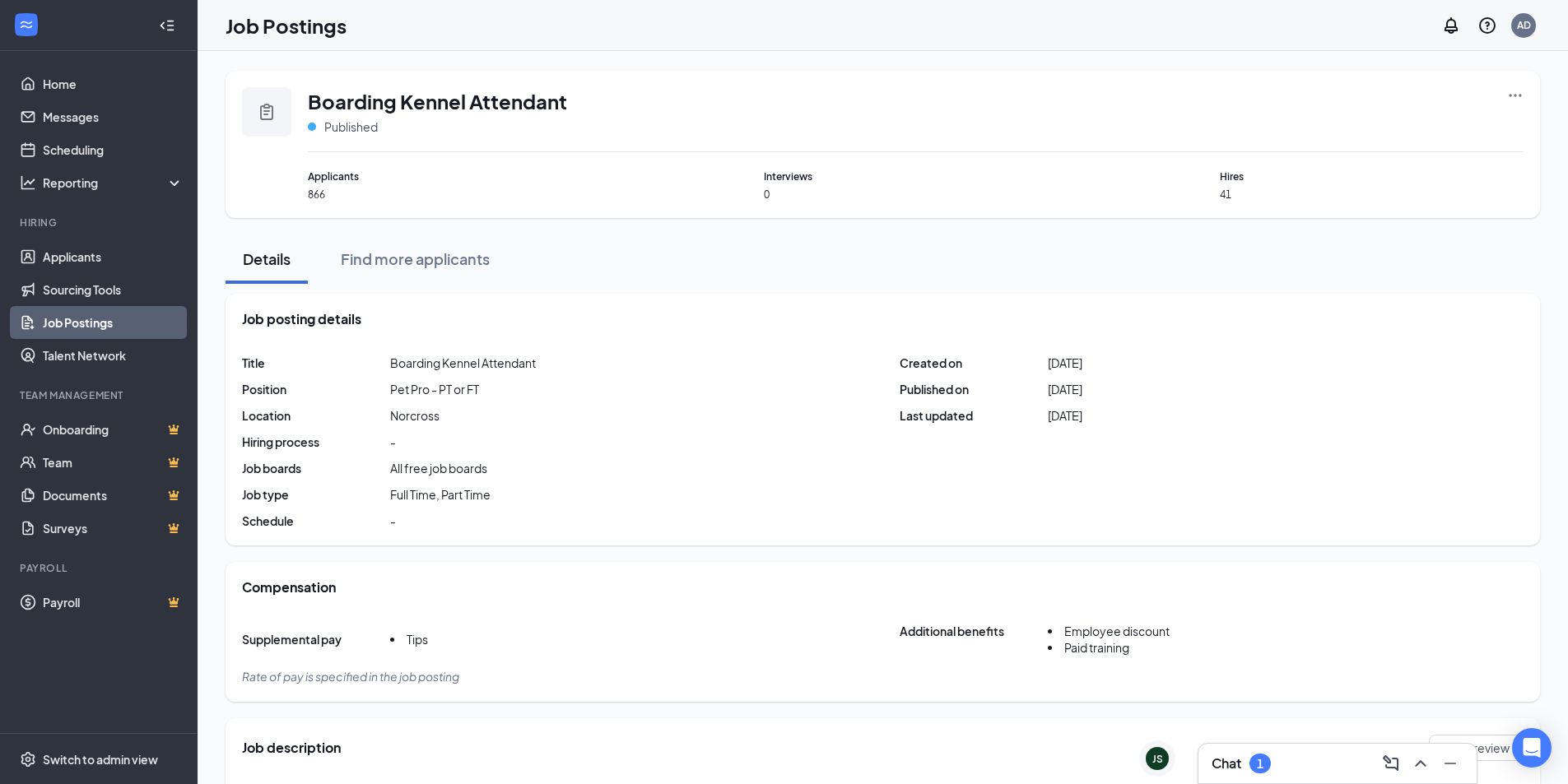
click at [1255, 769] on div "1" at bounding box center [1260, 763] width 21 height 20
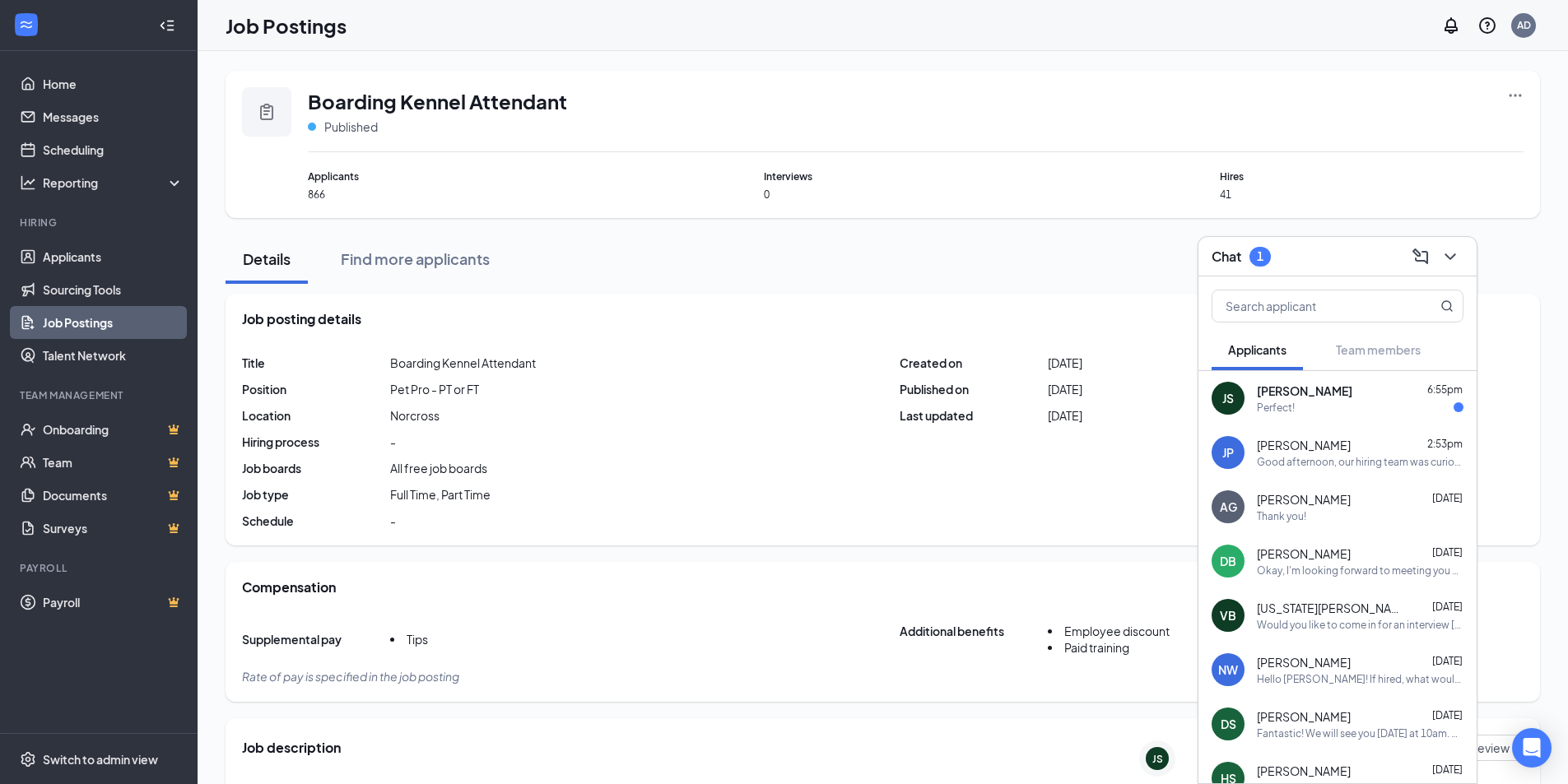
click at [1250, 388] on div "JS [PERSON_NAME] 6:55pm Perfect!" at bounding box center [1337, 398] width 278 height 54
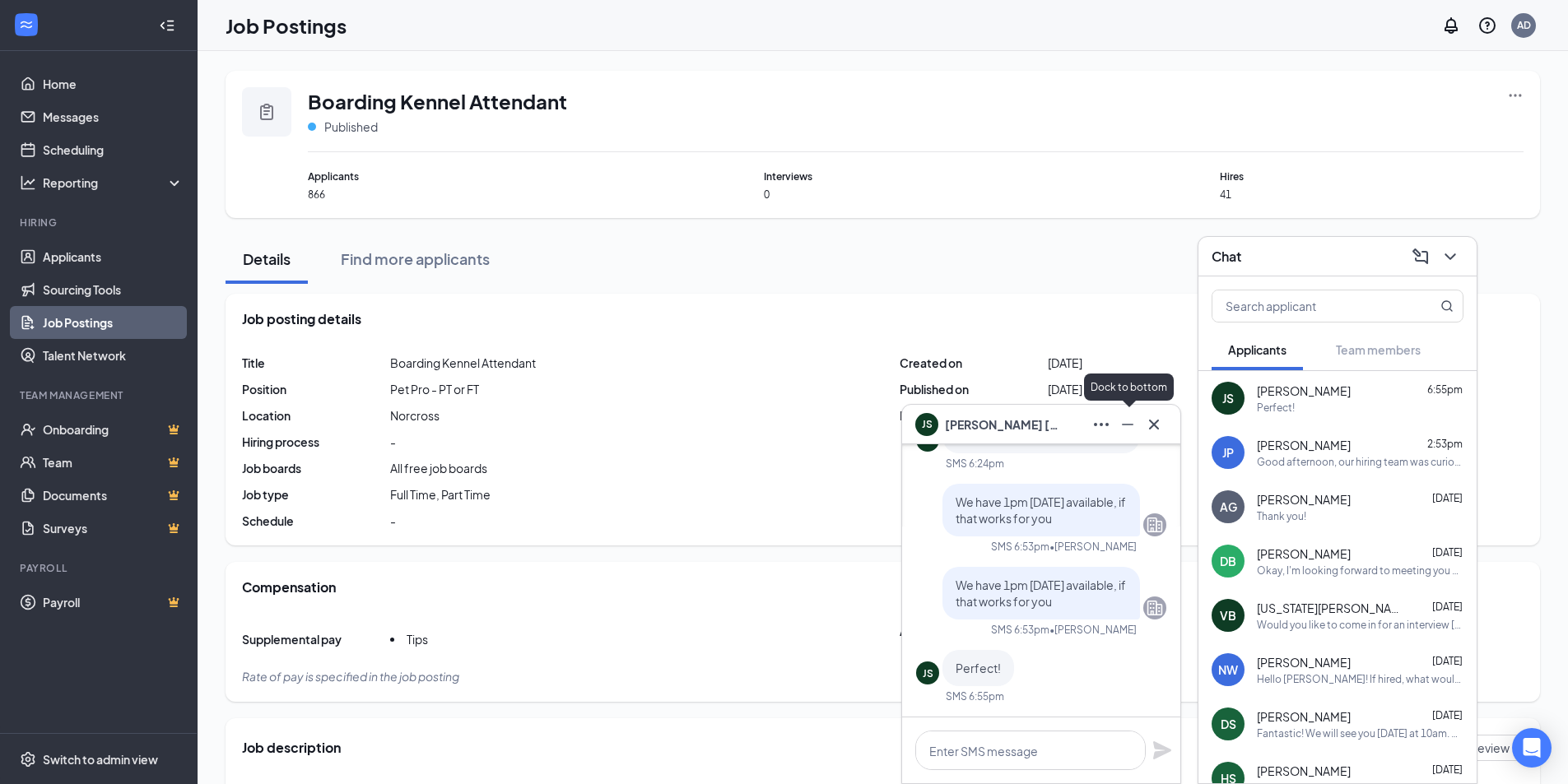
click at [1135, 430] on icon "Minimize" at bounding box center [1128, 425] width 20 height 20
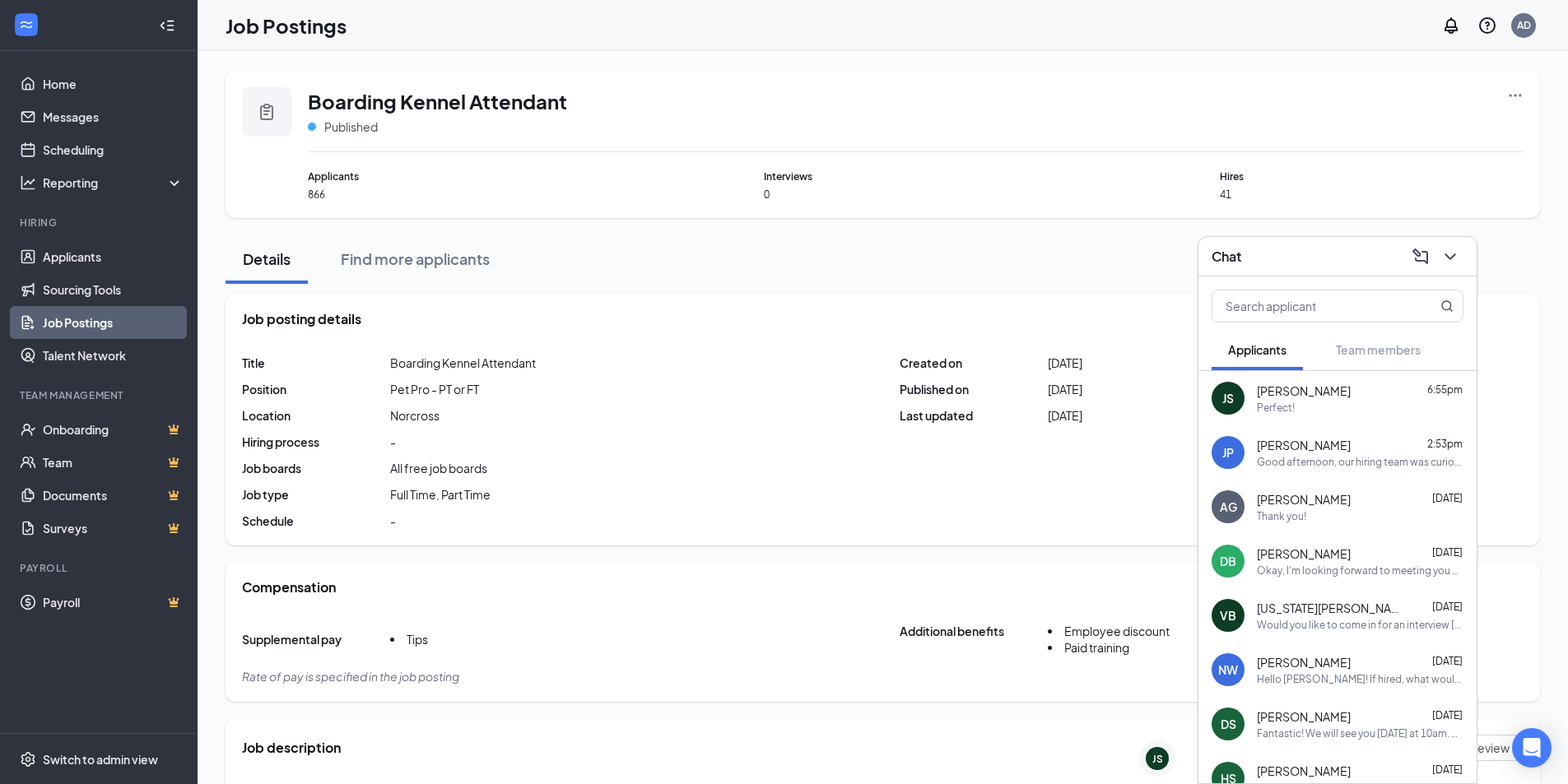
click at [1460, 251] on button at bounding box center [1450, 256] width 26 height 26
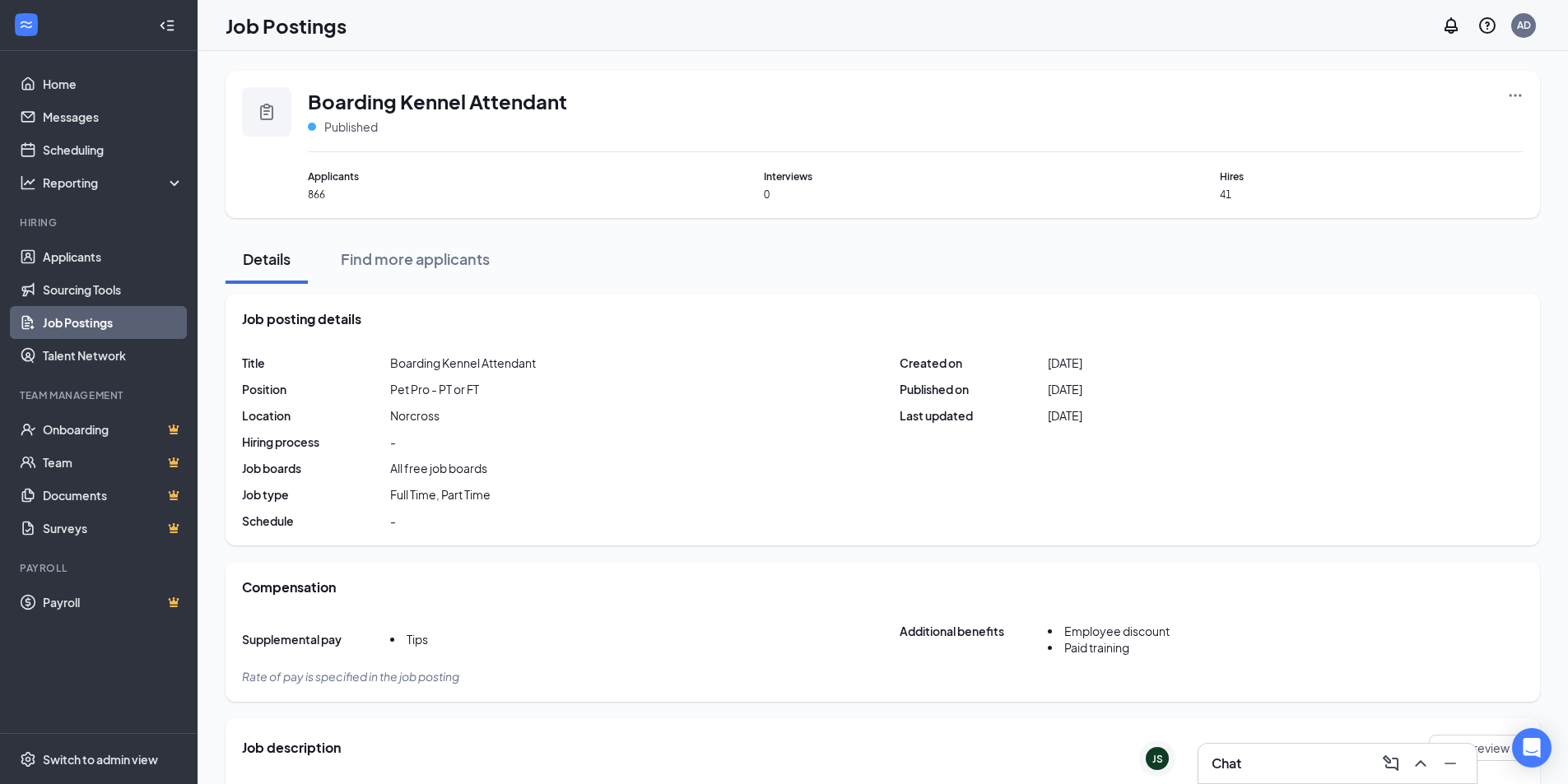
click at [1298, 766] on div "Chat" at bounding box center [1336, 763] width 251 height 26
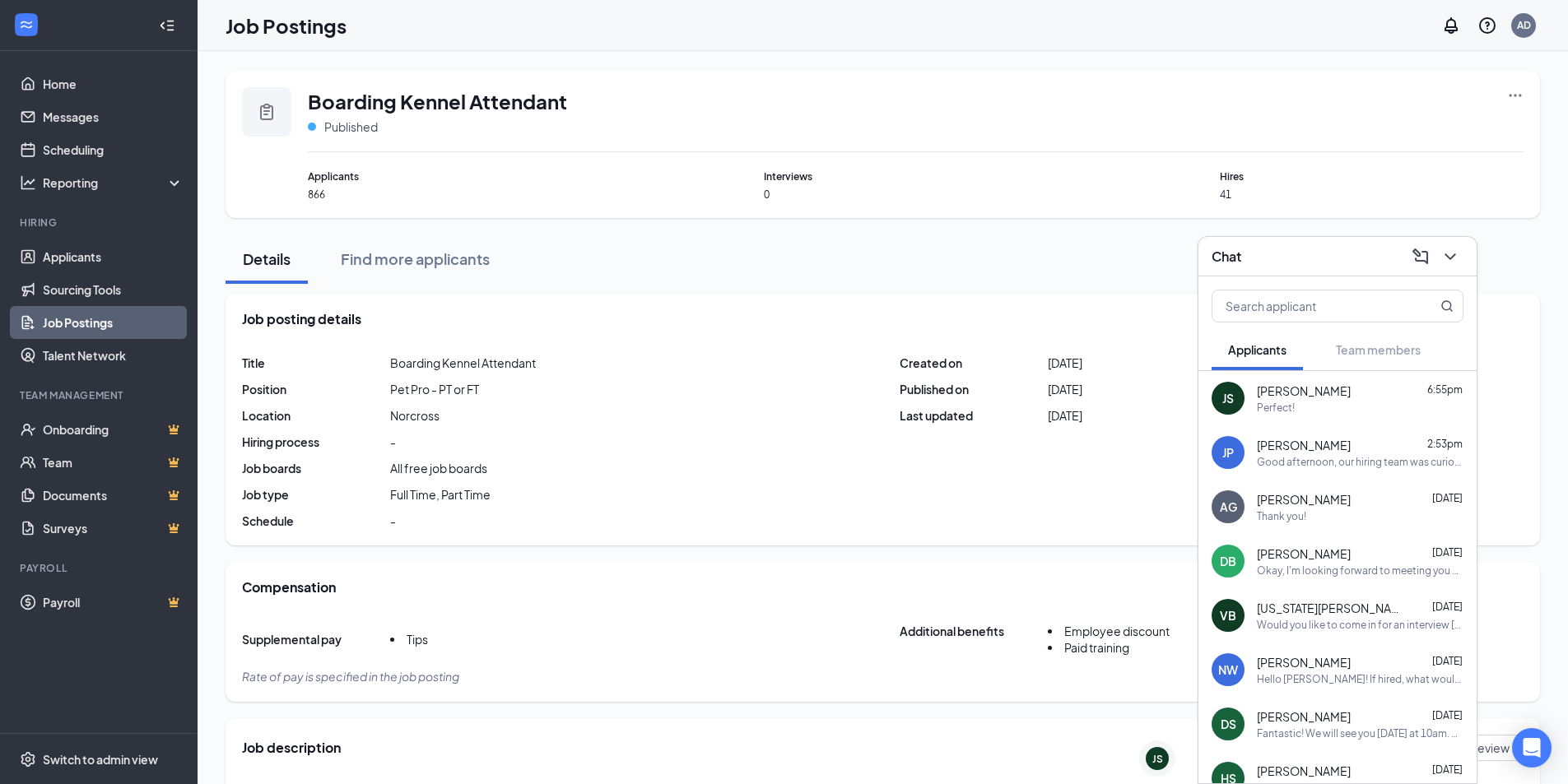
click at [1271, 397] on span "[PERSON_NAME]" at bounding box center [1303, 391] width 94 height 16
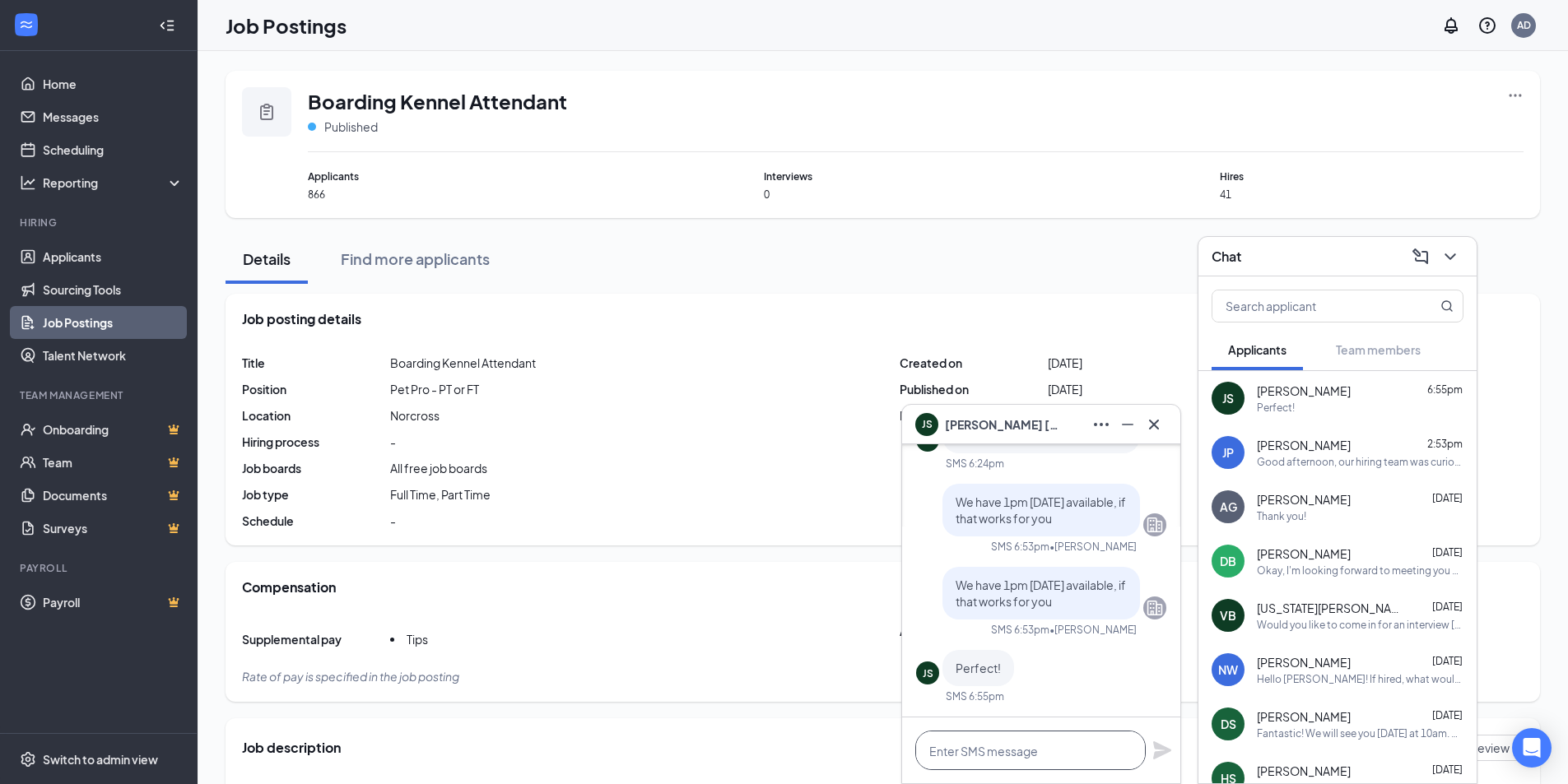
click at [1022, 744] on textarea at bounding box center [1030, 750] width 231 height 40
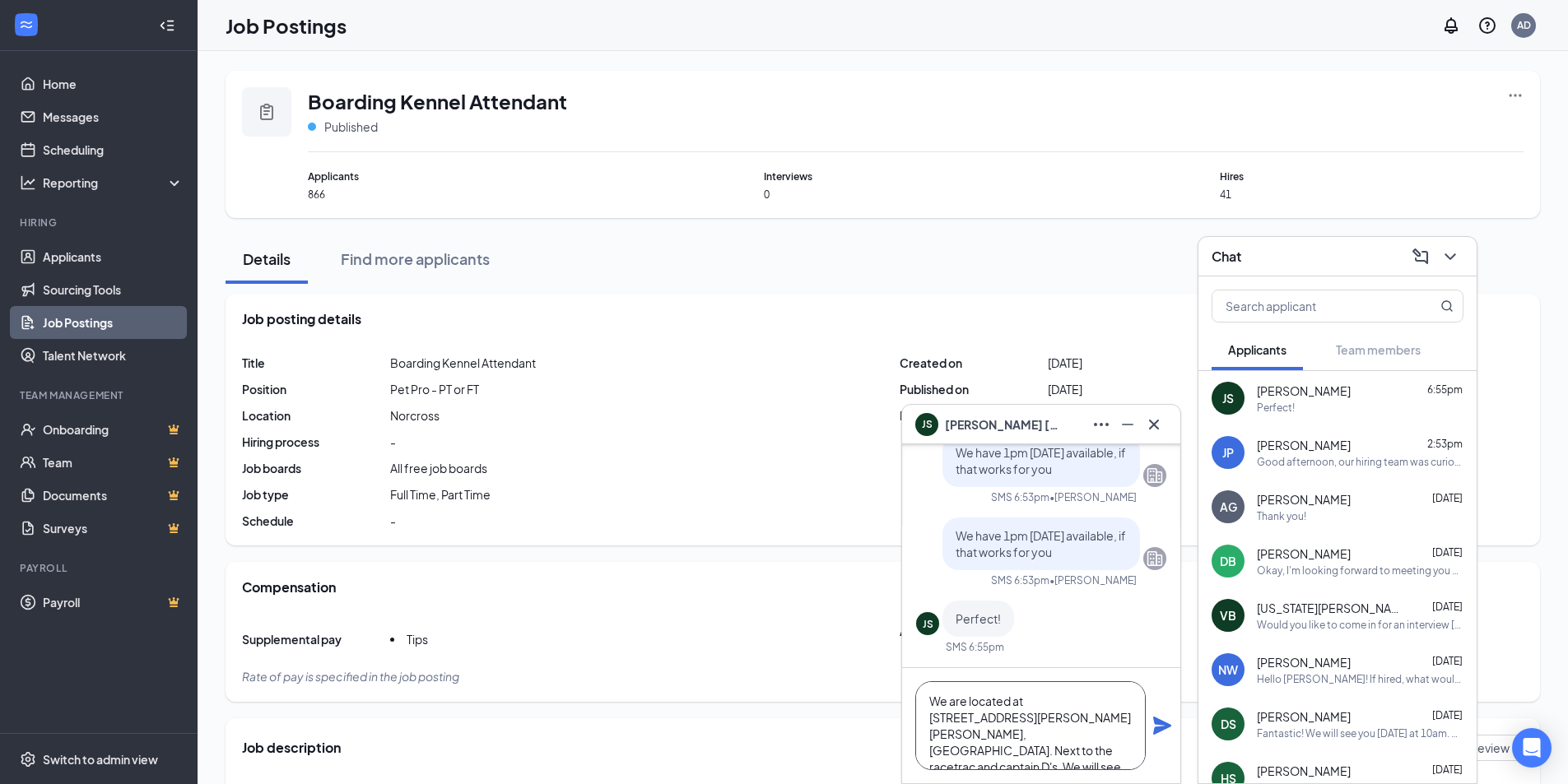
click at [999, 755] on textarea "We are located at [STREET_ADDRESS][PERSON_NAME] [PERSON_NAME], [GEOGRAPHIC_DATA…" at bounding box center [1030, 726] width 231 height 89
type textarea "We are located at [STREET_ADDRESS][PERSON_NAME] [PERSON_NAME], [GEOGRAPHIC_DATA…"
click at [1157, 725] on icon "Plane" at bounding box center [1162, 726] width 20 height 20
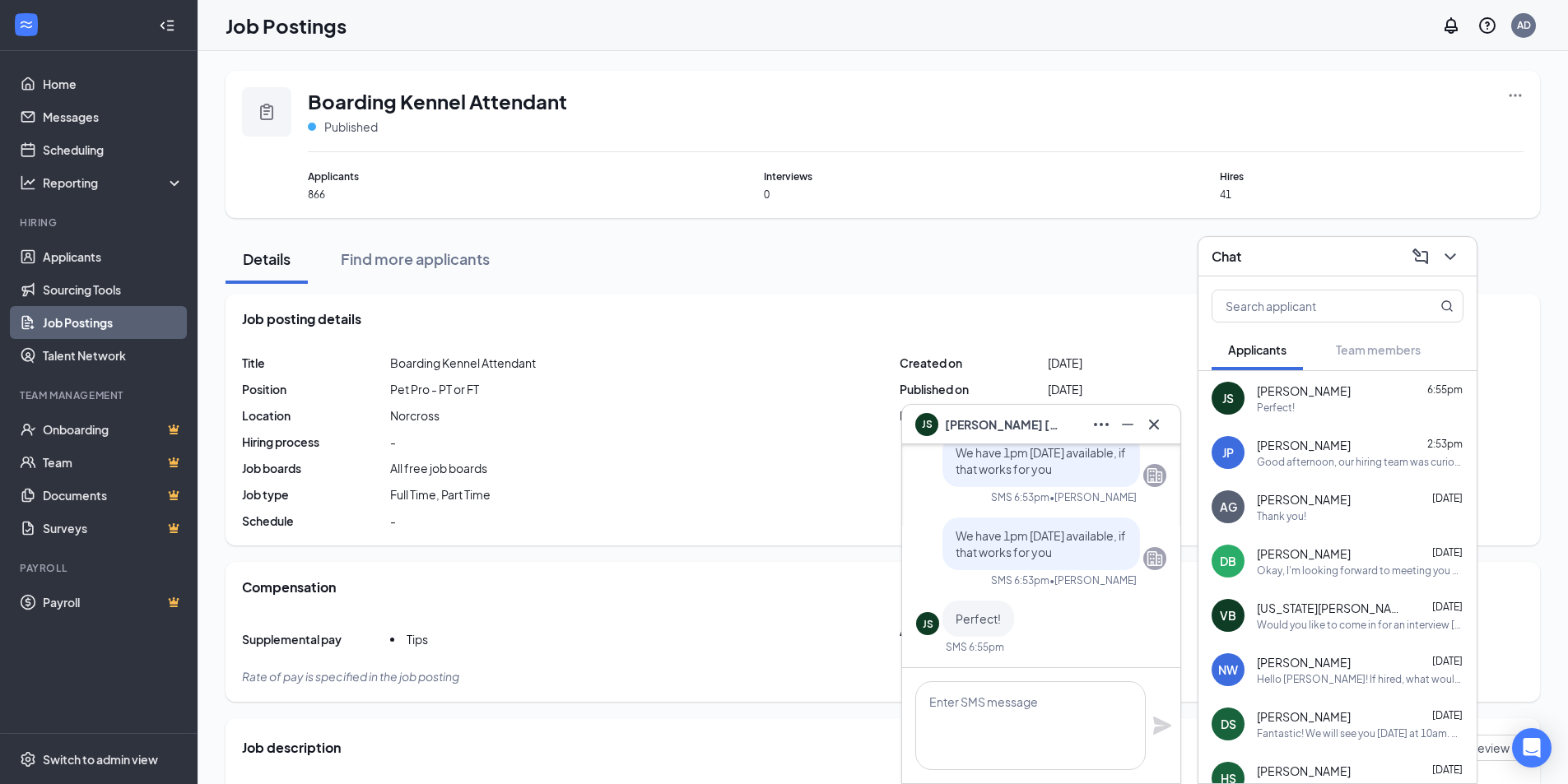
scroll to position [0, 0]
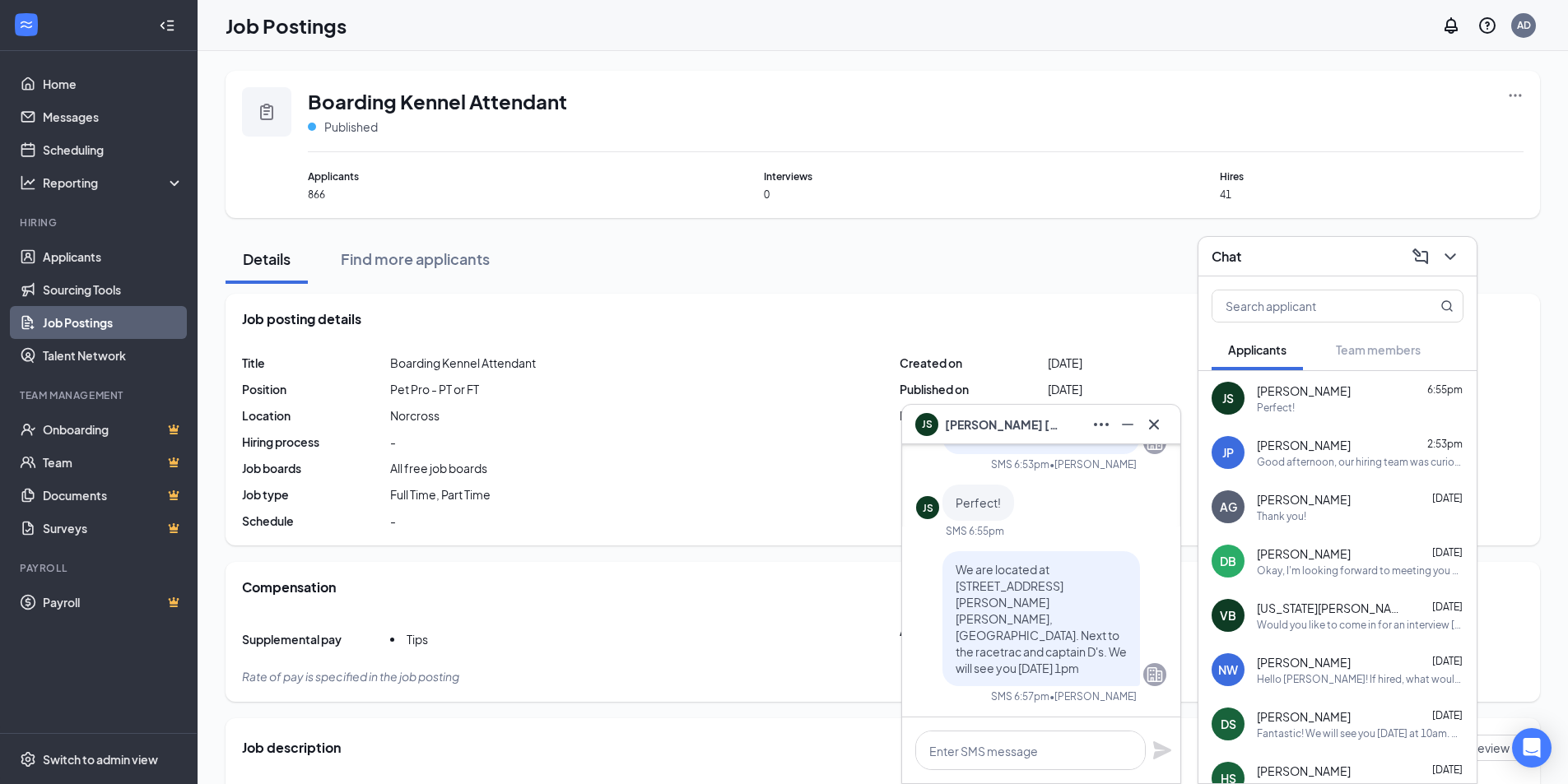
click at [1444, 243] on div at bounding box center [1448, 256] width 30 height 26
click at [1166, 420] on button at bounding box center [1154, 425] width 26 height 26
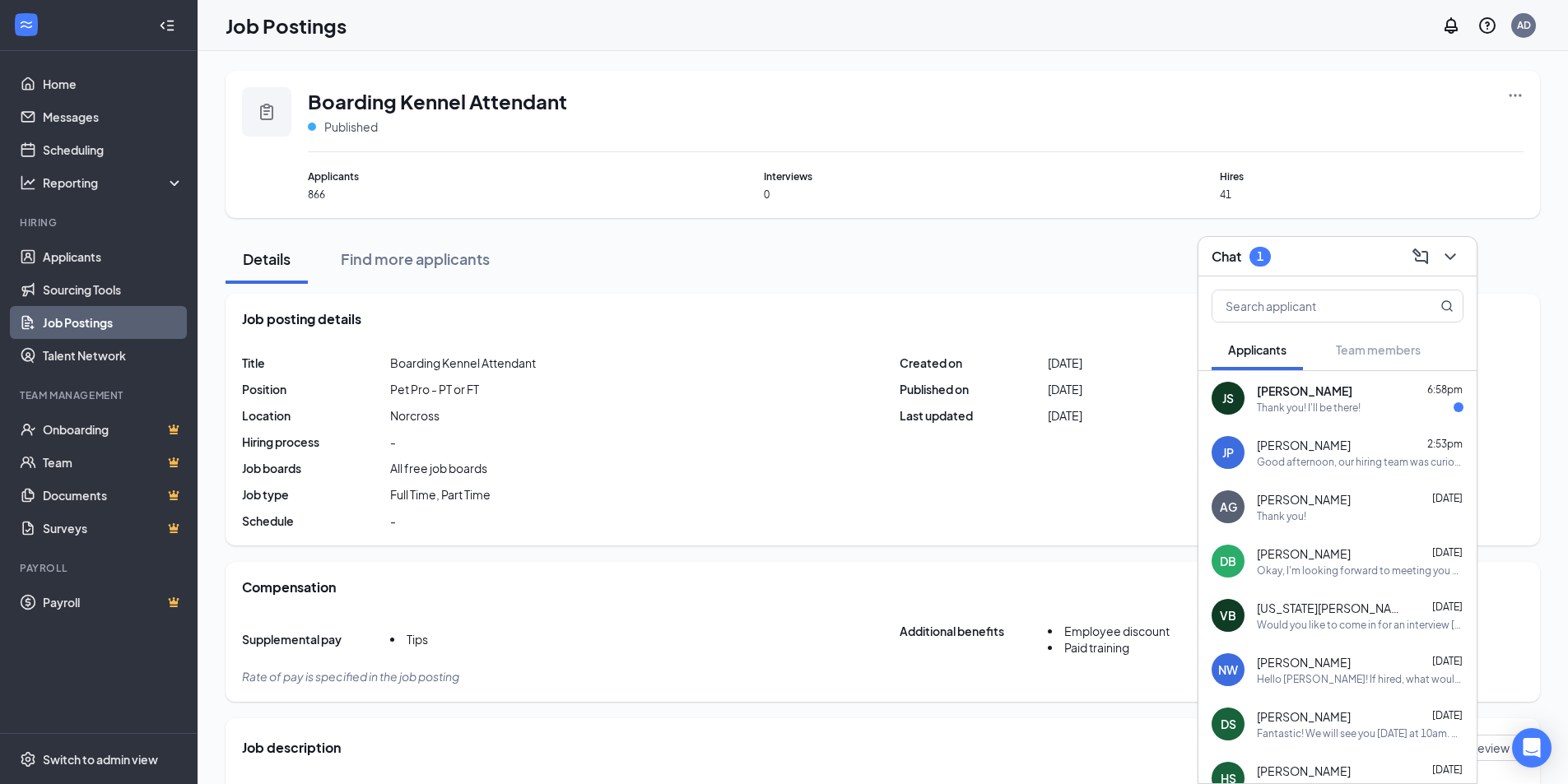
click at [1296, 410] on div "Thank you! I'll be there!" at bounding box center [1308, 407] width 104 height 14
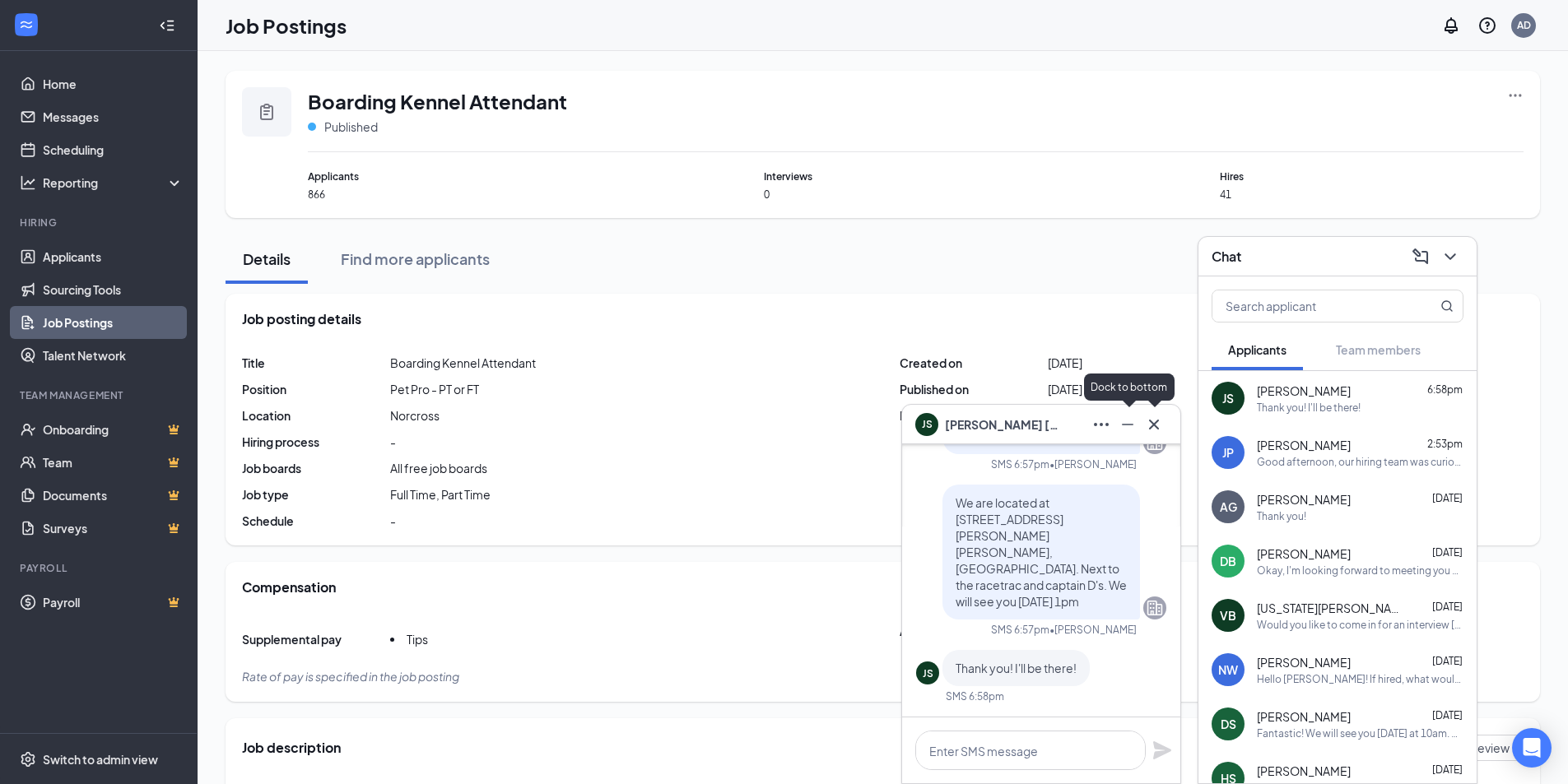
click at [1152, 427] on icon "Cross" at bounding box center [1154, 424] width 10 height 10
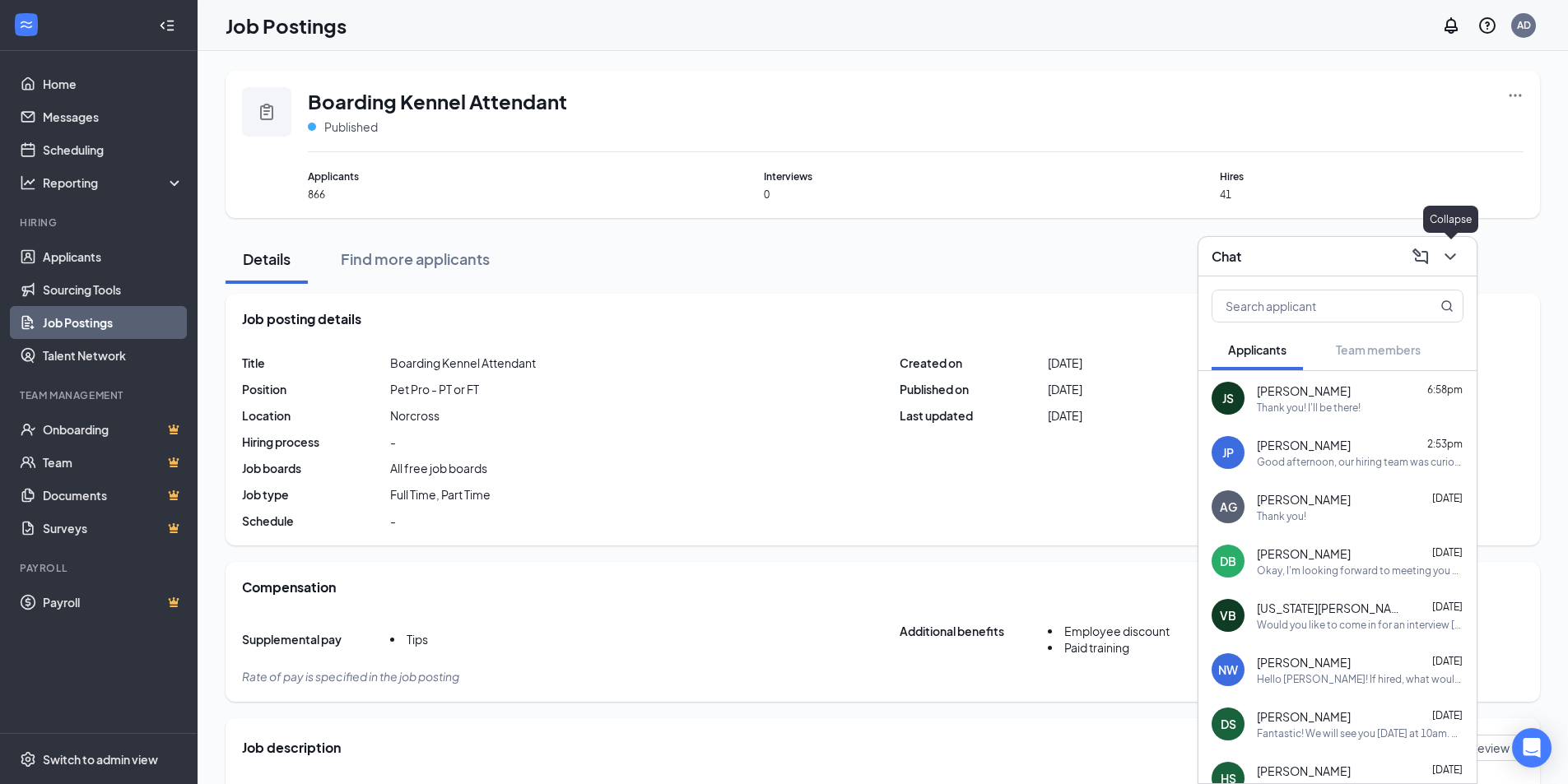
click at [1447, 251] on icon "ChevronDown" at bounding box center [1450, 256] width 20 height 20
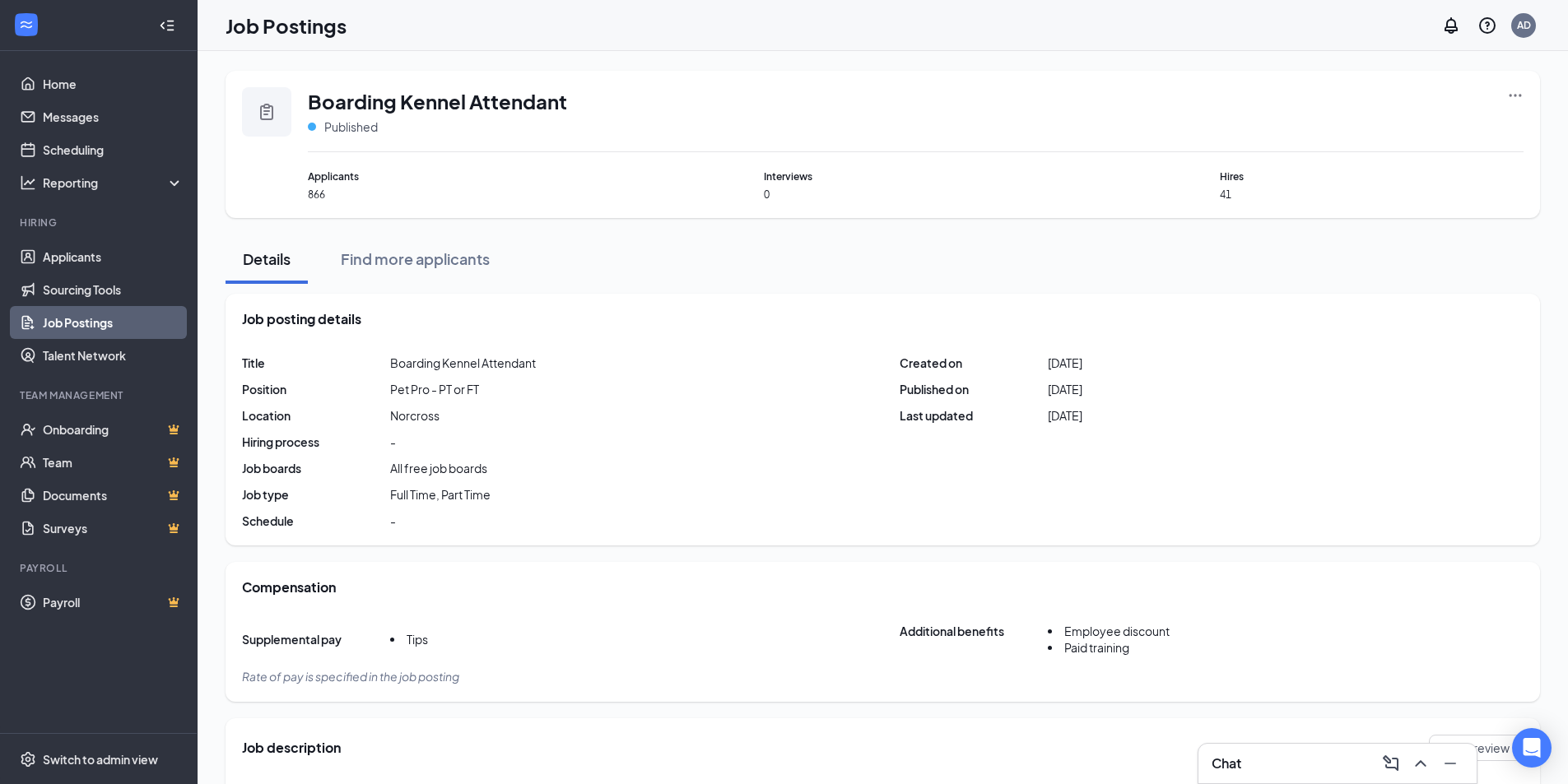
click at [1253, 780] on div "Chat" at bounding box center [1337, 763] width 278 height 40
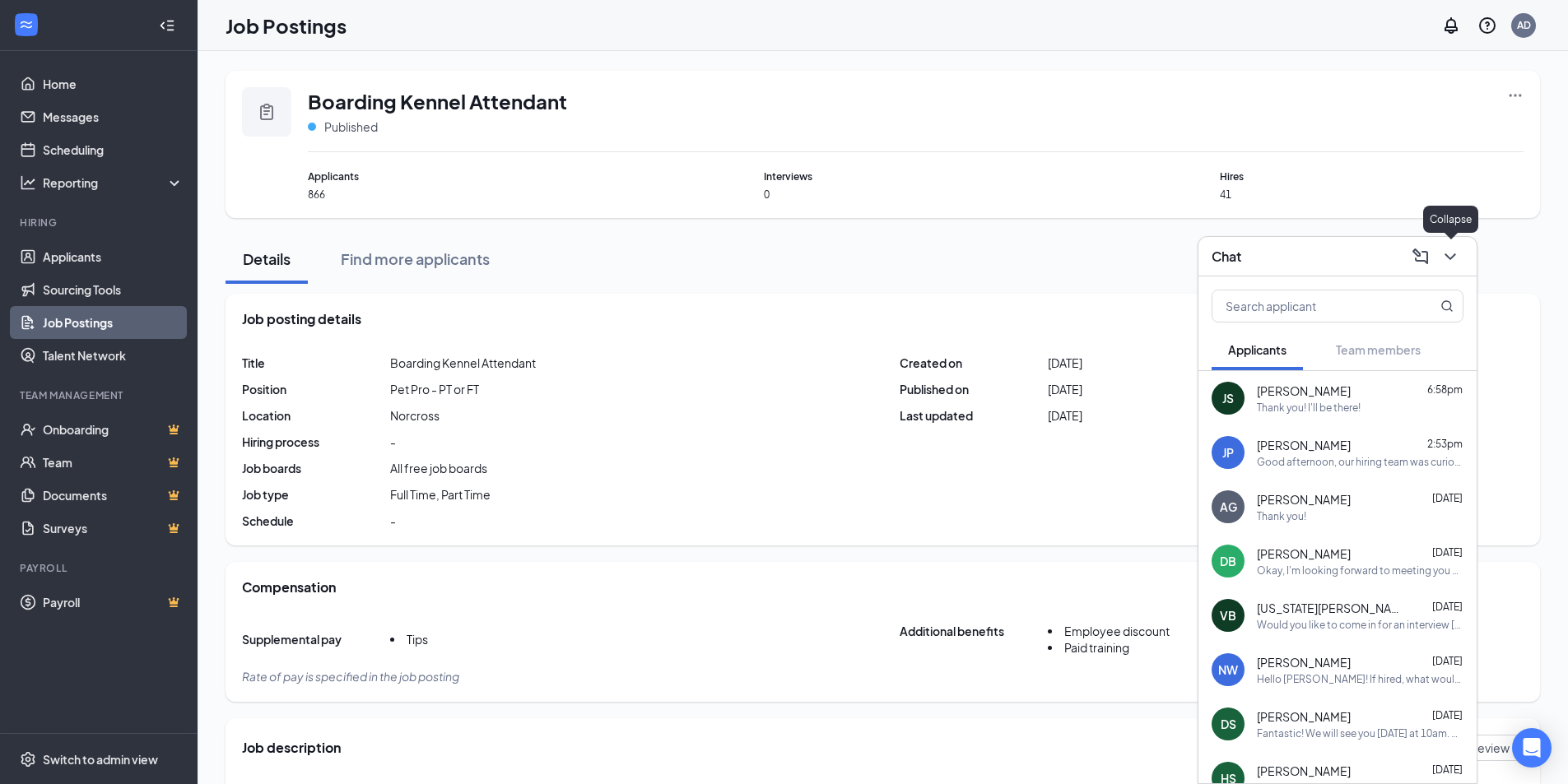
click at [1452, 250] on icon "ChevronDown" at bounding box center [1450, 256] width 20 height 20
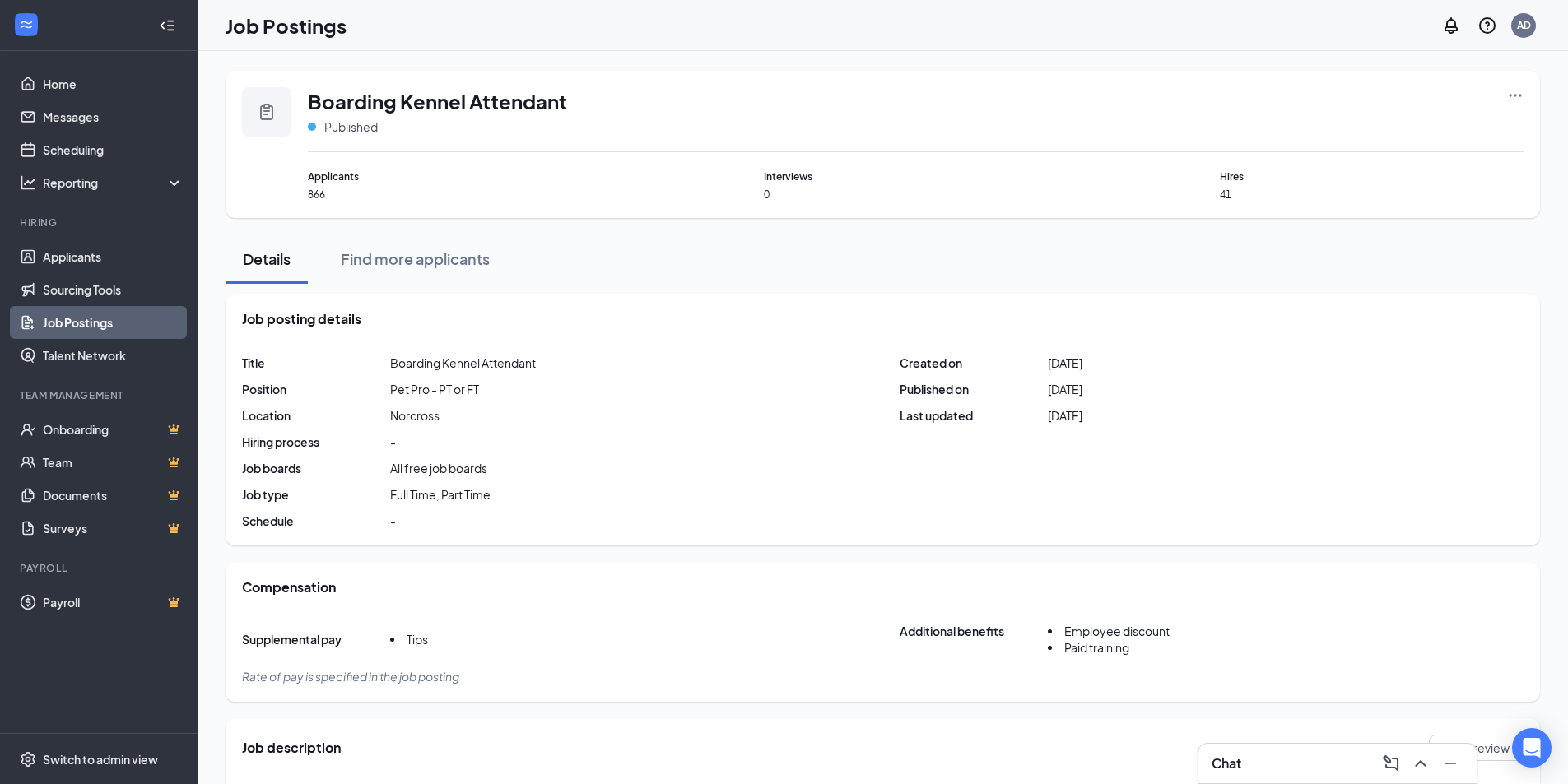
click at [1248, 760] on div "Chat" at bounding box center [1336, 763] width 251 height 26
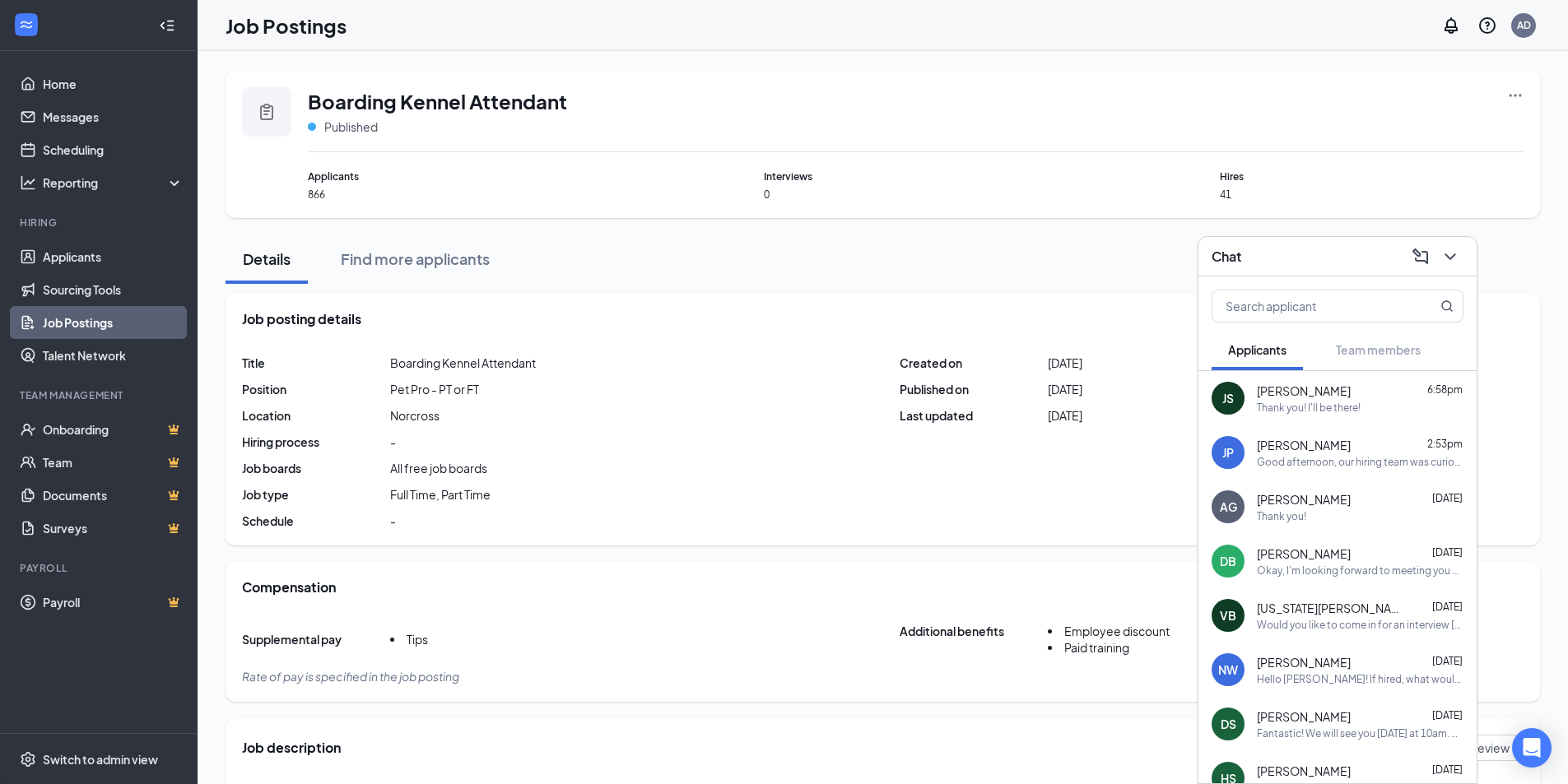
click at [1456, 263] on icon "ChevronDown" at bounding box center [1450, 256] width 20 height 20
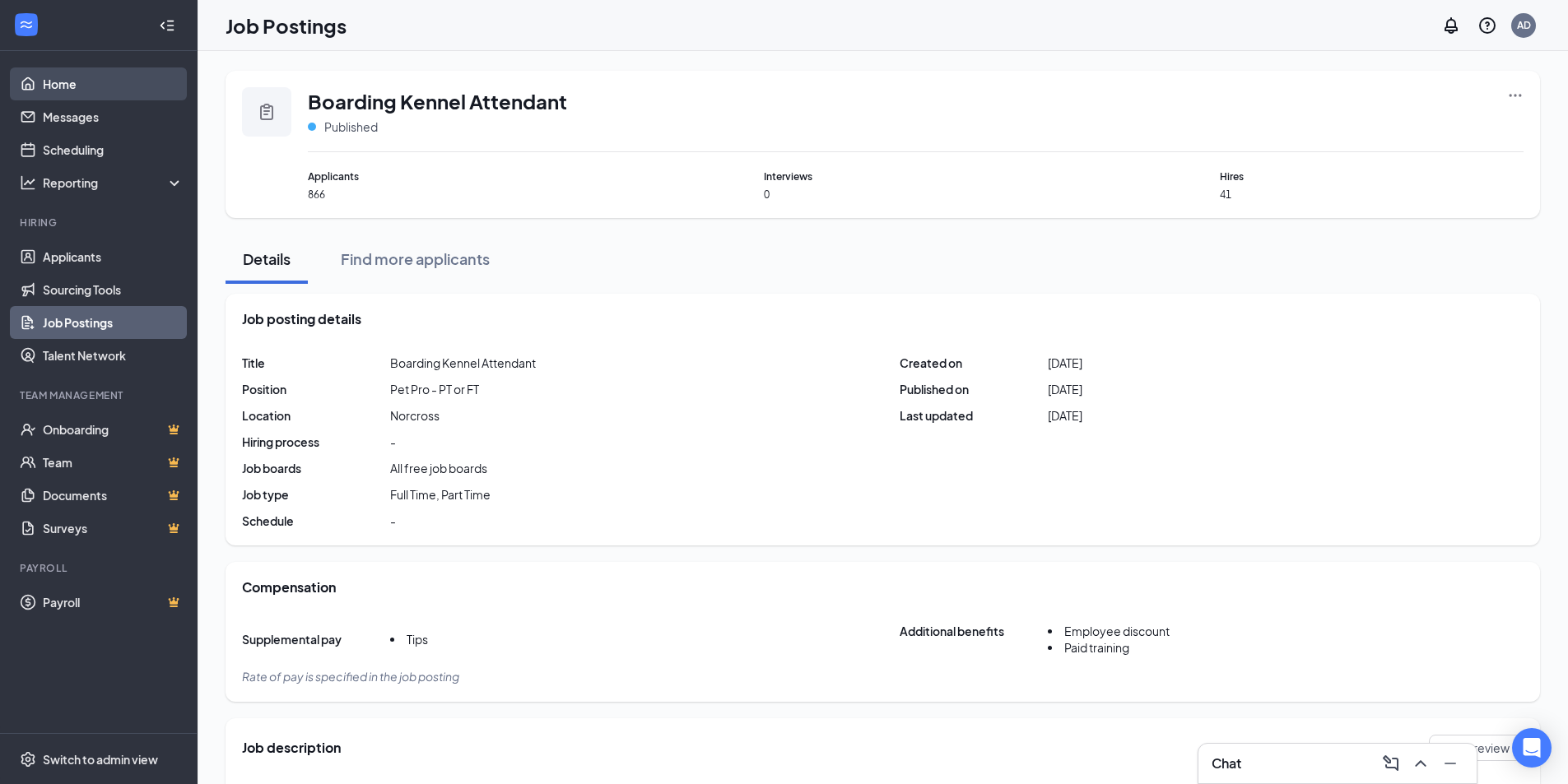
click at [43, 78] on link "Home" at bounding box center [113, 84] width 141 height 33
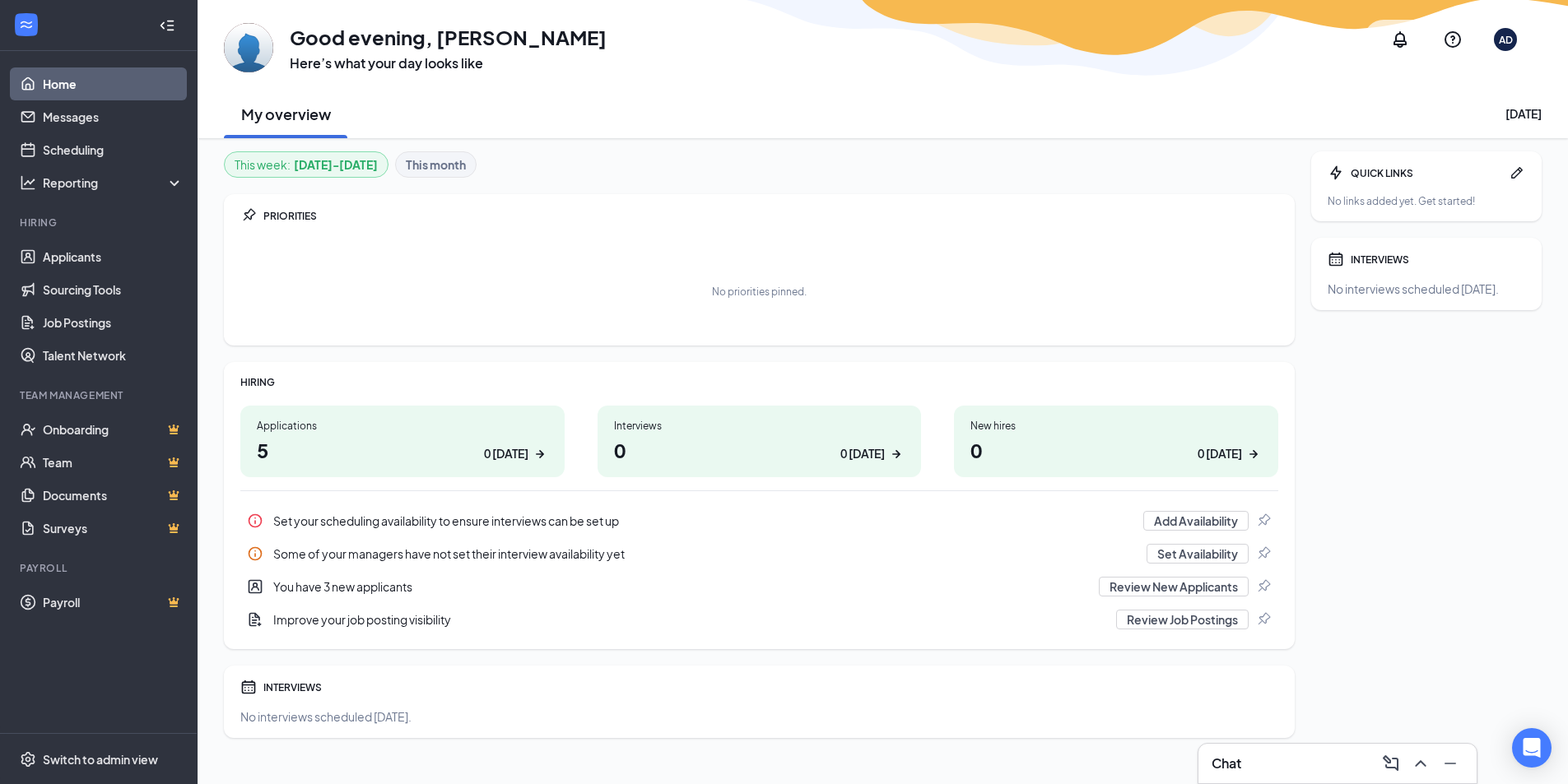
click at [1258, 754] on div "Chat" at bounding box center [1336, 763] width 251 height 26
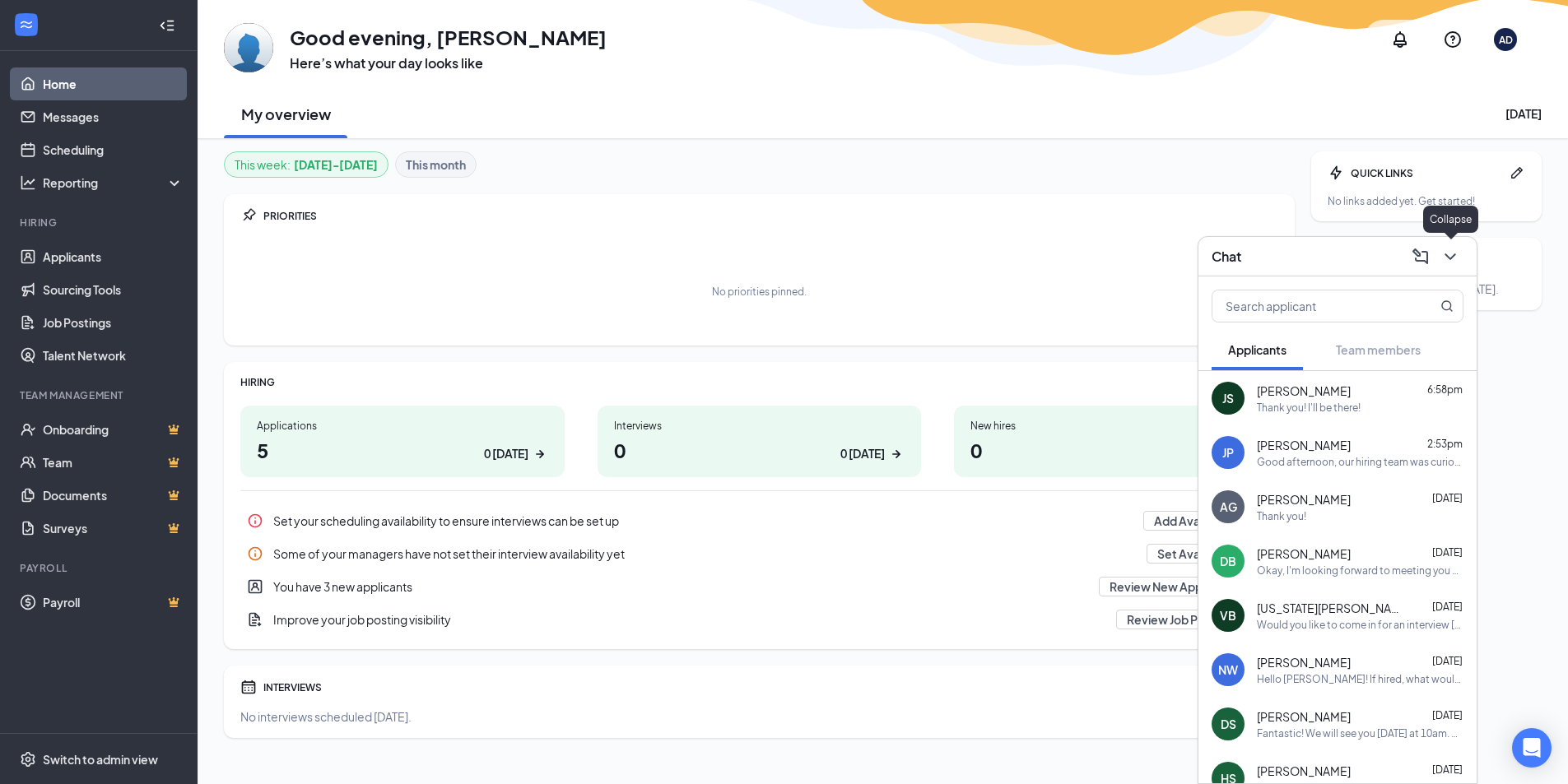
click at [1446, 243] on div at bounding box center [1448, 256] width 30 height 26
click at [1447, 256] on icon "ChevronDown" at bounding box center [1449, 256] width 11 height 7
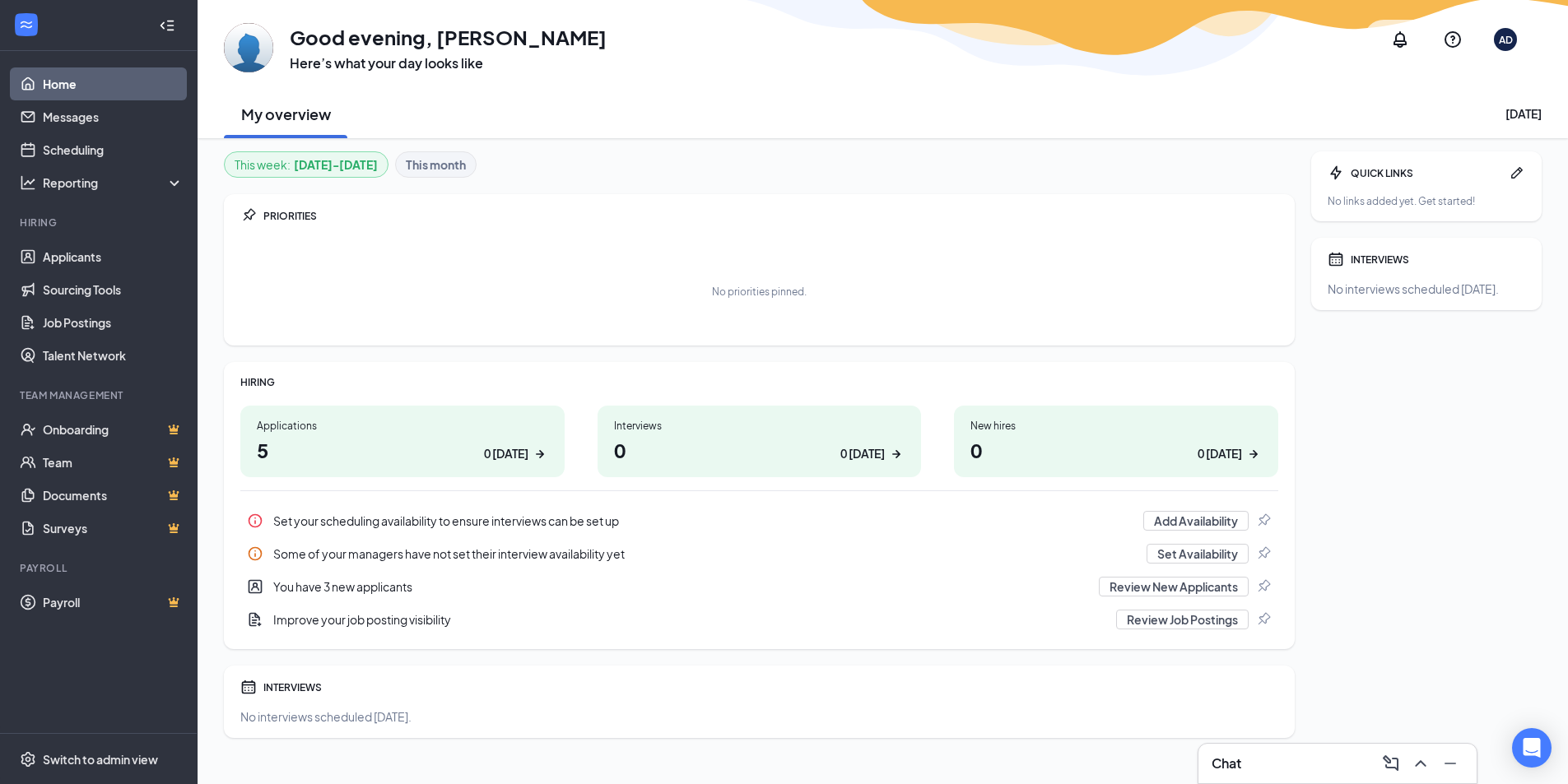
click at [790, 181] on div "This week : [DATE] - [DATE] This month PRIORITIES No priorities pinned. HIRING …" at bounding box center [759, 445] width 1071 height 587
click at [1345, 777] on div "Chat" at bounding box center [1337, 763] width 278 height 40
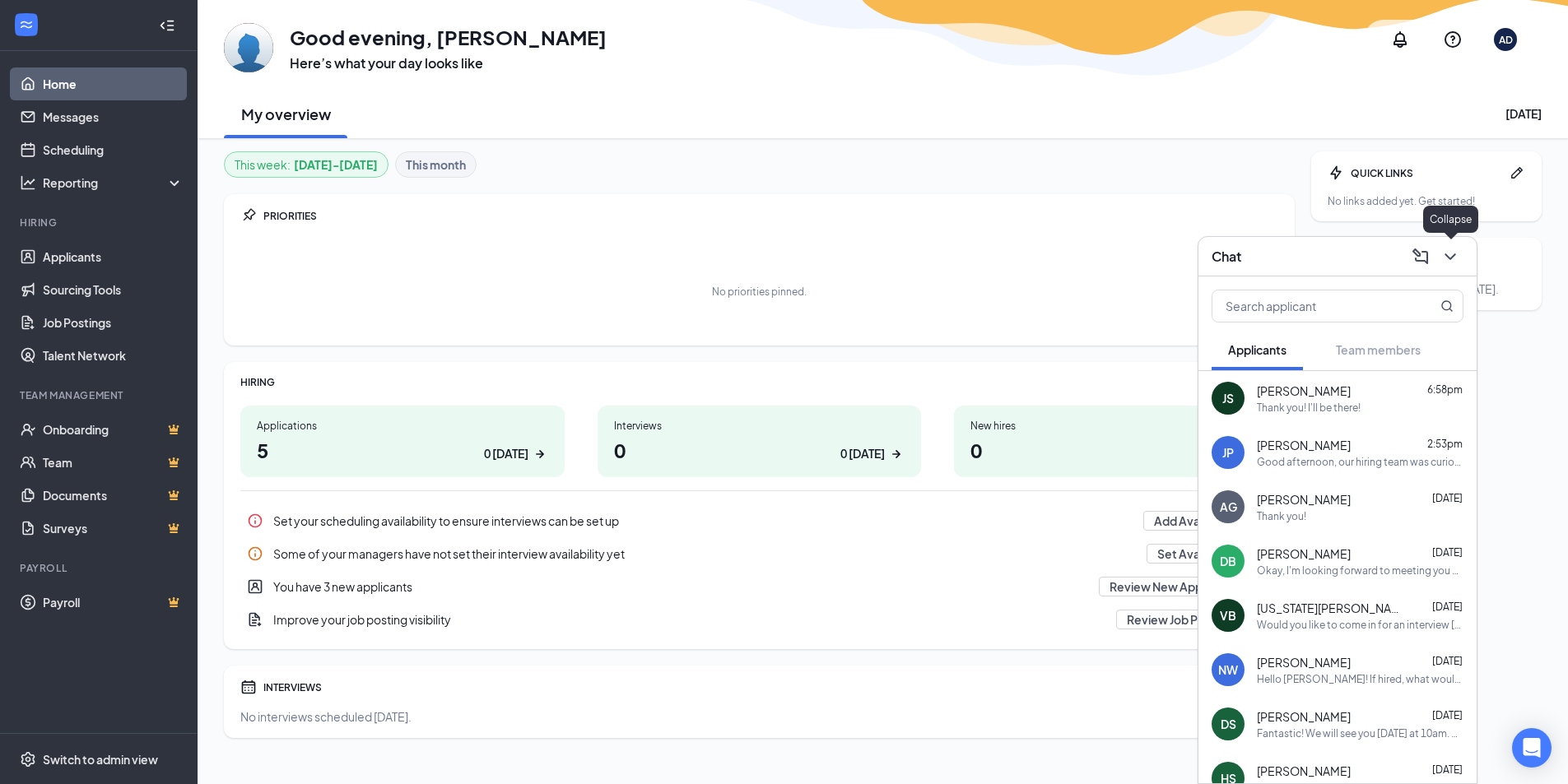
click at [1454, 256] on icon "ChevronDown" at bounding box center [1450, 256] width 20 height 20
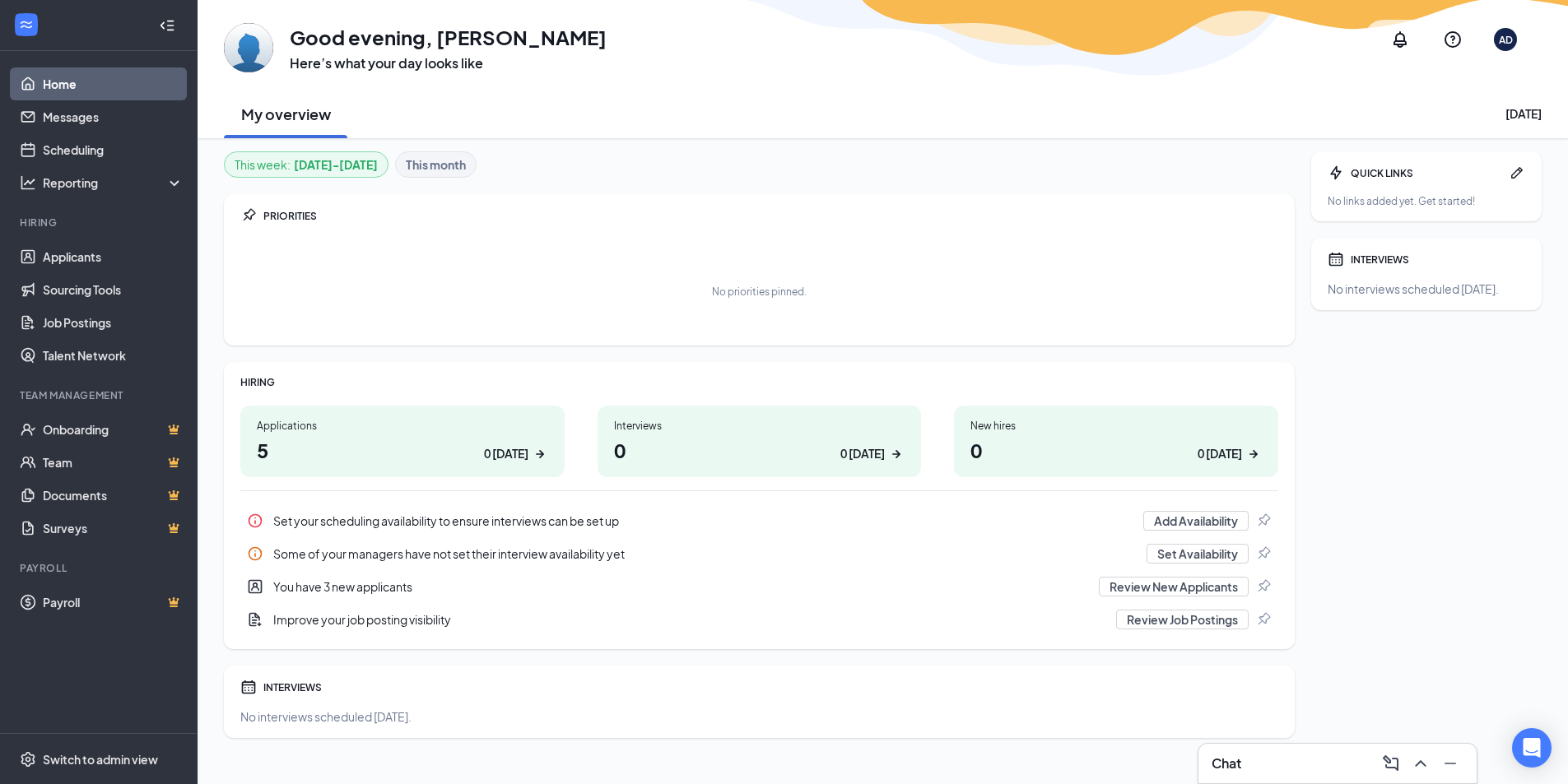
click at [1252, 771] on div "Chat" at bounding box center [1336, 763] width 251 height 26
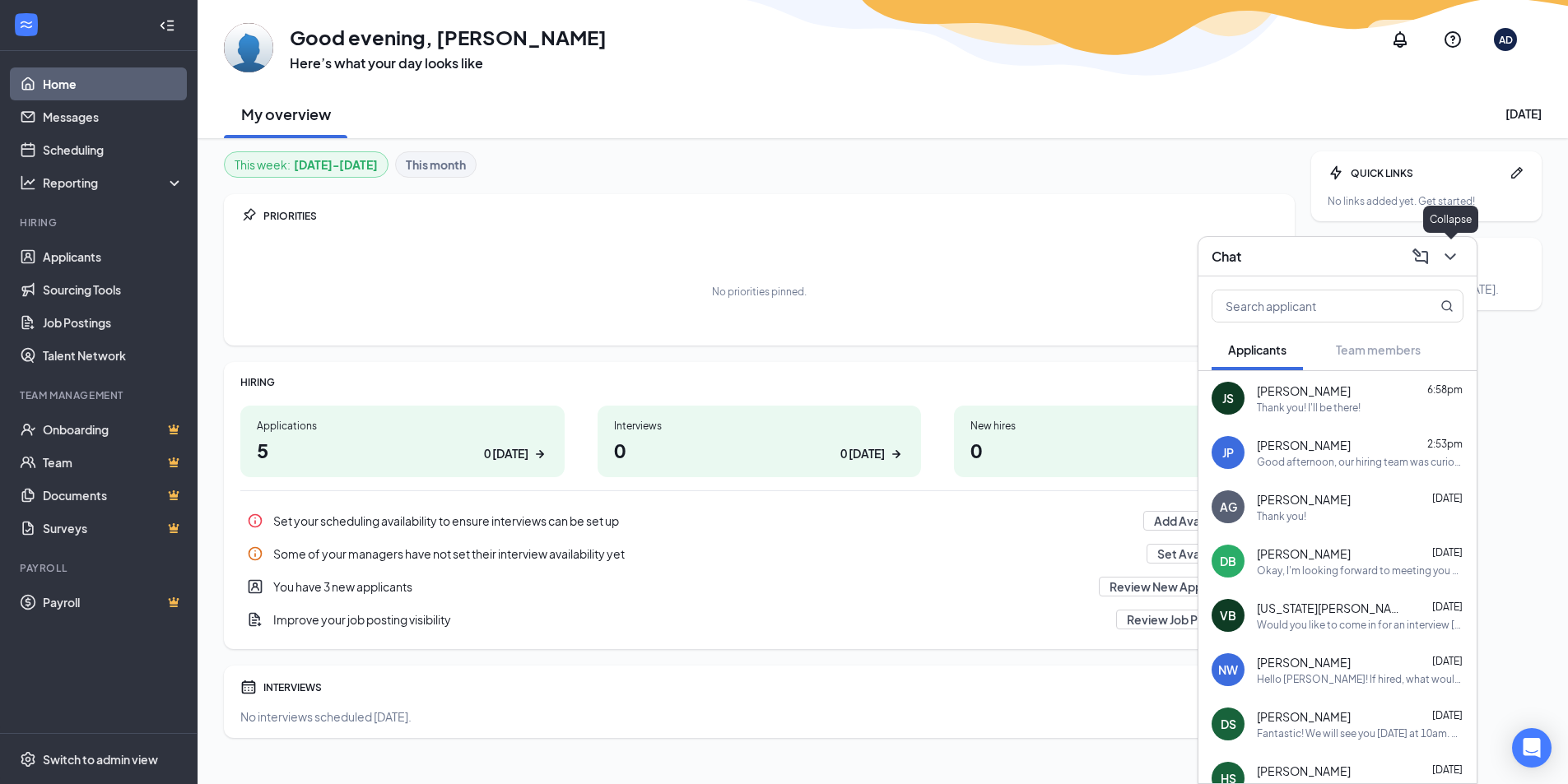
click at [1452, 265] on icon "ChevronDown" at bounding box center [1450, 256] width 20 height 20
